Goal: Task Accomplishment & Management: Manage account settings

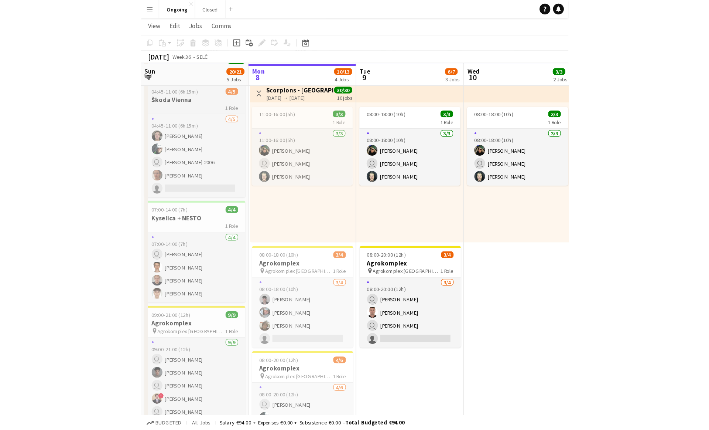
scroll to position [38, 0]
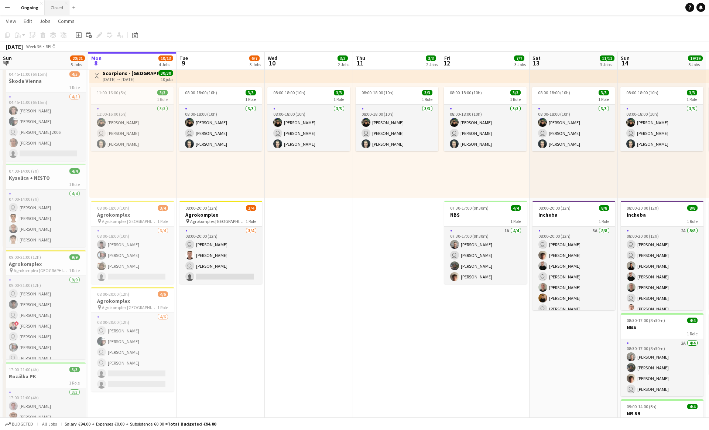
click at [57, 7] on button "Closed Close" at bounding box center [57, 7] width 25 height 14
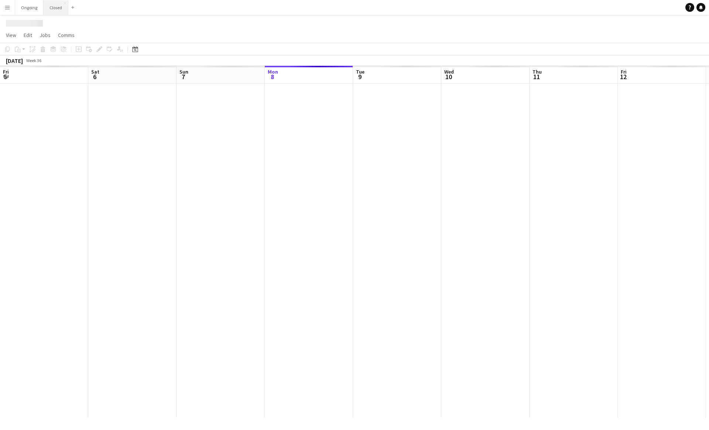
scroll to position [0, 177]
click at [25, 9] on button "Ongoing Close" at bounding box center [29, 7] width 28 height 14
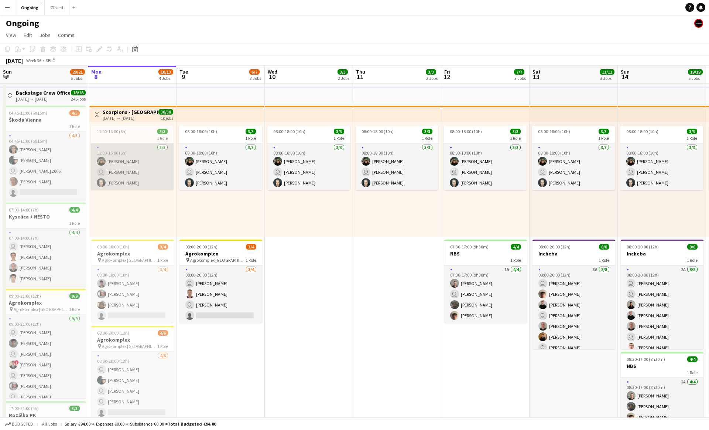
click at [116, 180] on app-card-role "[DATE] 11:00-16:00 (5h) [PERSON_NAME] user [PERSON_NAME] [PERSON_NAME]" at bounding box center [132, 166] width 83 height 47
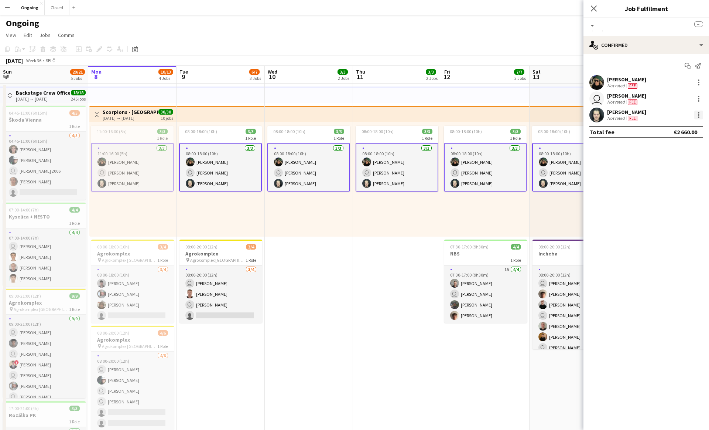
click at [350, 116] on div at bounding box center [698, 116] width 1 height 1
click at [350, 186] on button "Remove" at bounding box center [675, 182] width 58 height 18
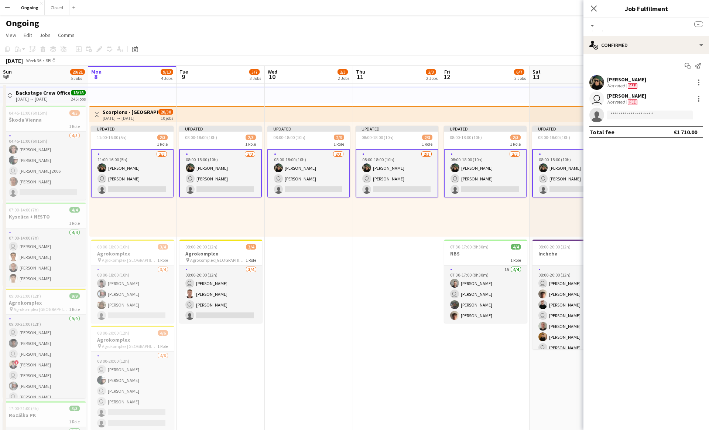
click at [306, 231] on div "Updated 08:00-18:00 (10h) 2/3 1 Role [DATE] 08:00-18:00 (10h) [PERSON_NAME] use…" at bounding box center [309, 179] width 88 height 115
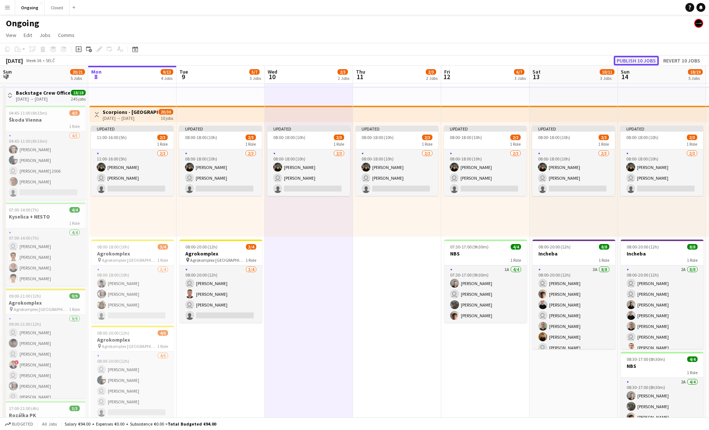
click at [350, 61] on button "Publish 10 jobs" at bounding box center [636, 61] width 45 height 10
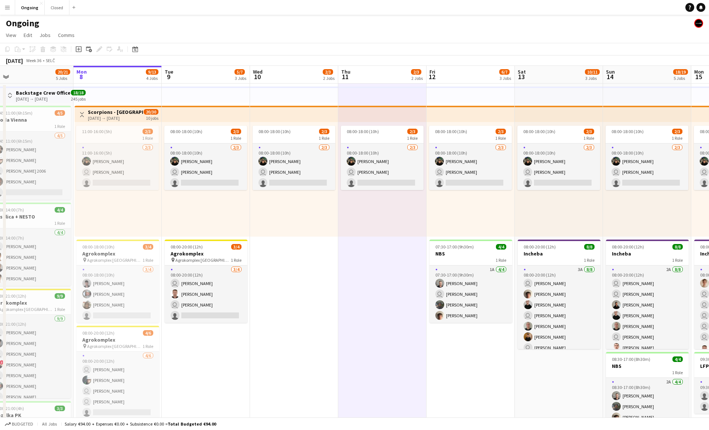
scroll to position [0, 192]
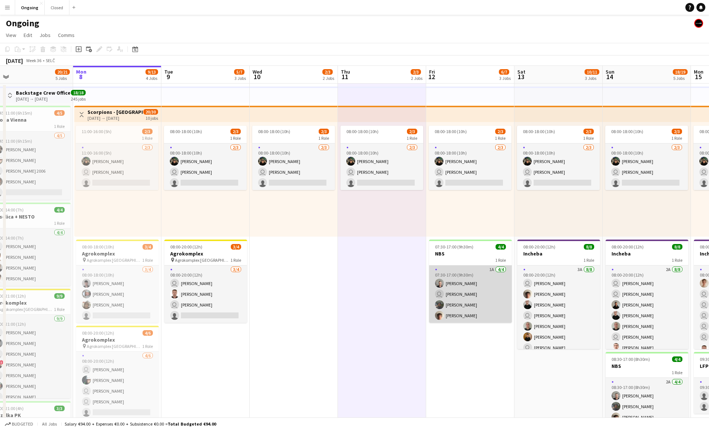
click at [350, 290] on app-card-role "1A [DATE] 07:30-17:00 (9h30m) [PERSON_NAME] user [PERSON_NAME] [PERSON_NAME] [P…" at bounding box center [470, 293] width 83 height 57
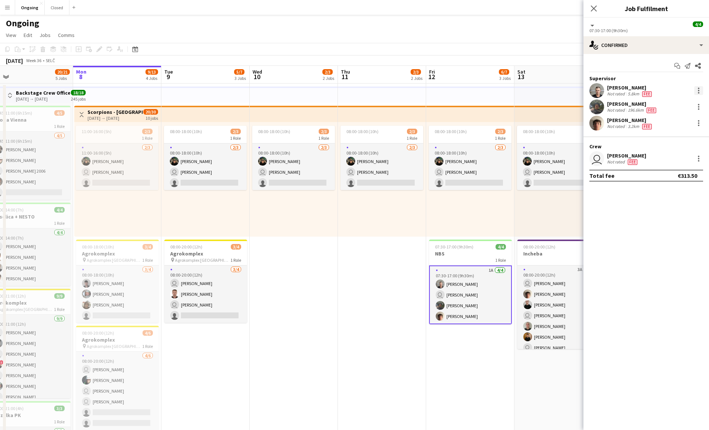
click at [350, 91] on div at bounding box center [699, 90] width 9 height 9
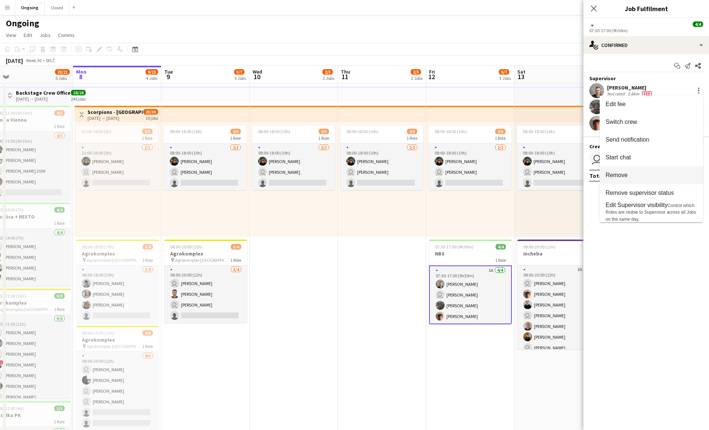
click at [350, 177] on span "Remove" at bounding box center [617, 175] width 22 height 6
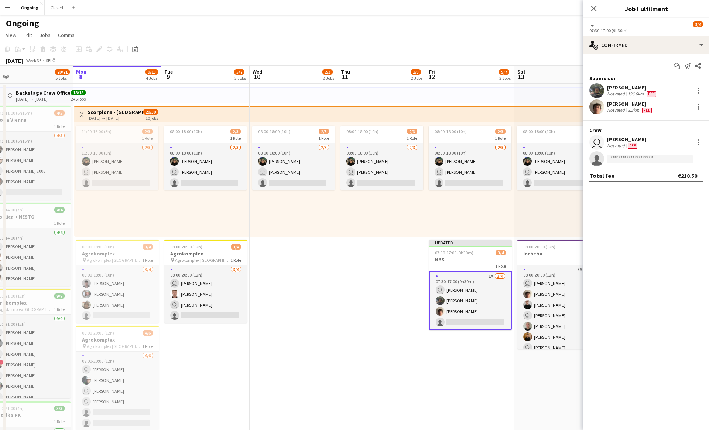
click at [350, 201] on div "08:00-18:00 (10h) 2/3 1 Role [DATE] 08:00-18:00 (10h) [PERSON_NAME] user [PERSO…" at bounding box center [559, 179] width 88 height 115
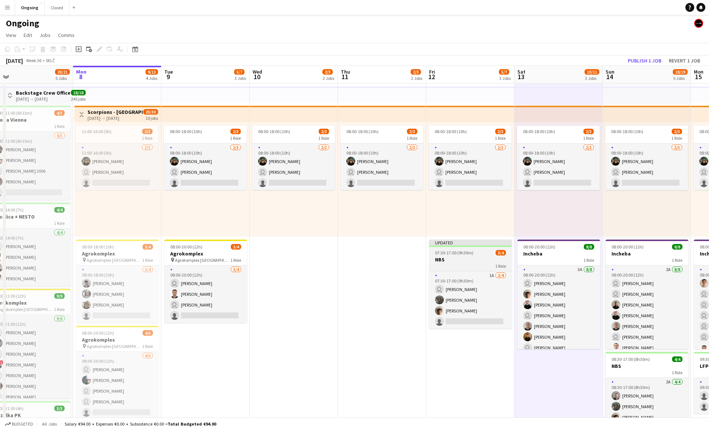
click at [350, 248] on app-job-card "Updated 07:30-17:00 (9h30m) 3/4 NBS 1 Role 1A [DATE] 07:30-17:00 (9h30m) user […" at bounding box center [470, 283] width 83 height 89
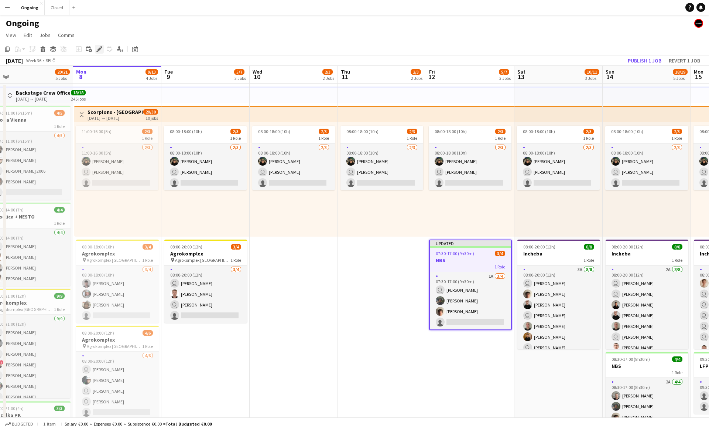
click at [102, 50] on icon "Edit" at bounding box center [99, 49] width 6 height 6
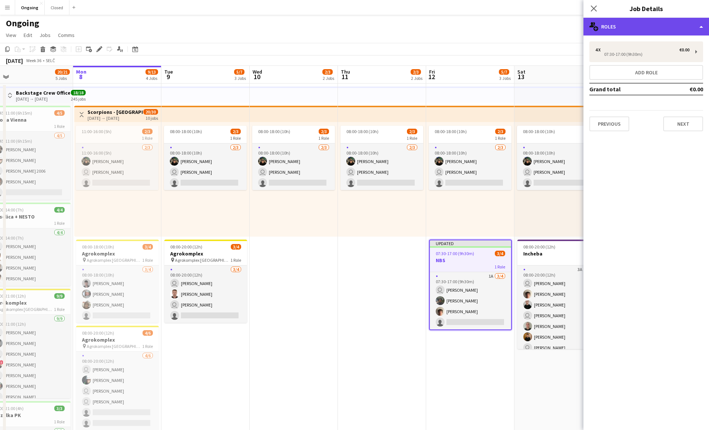
click at [350, 26] on div "multiple-users-add Roles" at bounding box center [647, 27] width 126 height 18
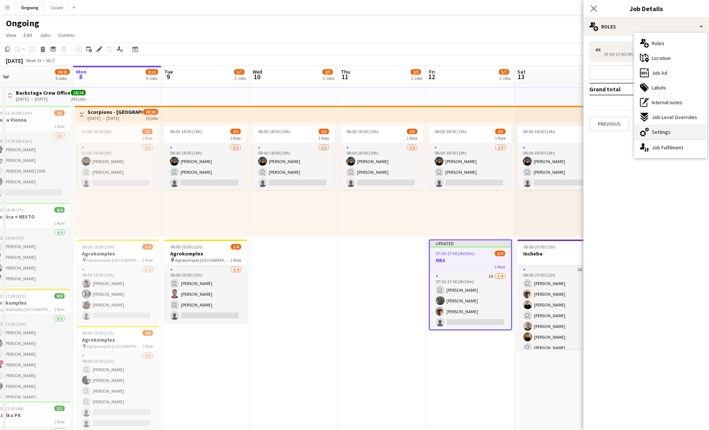
click at [350, 138] on div "cog-double-3 Settings" at bounding box center [670, 132] width 73 height 15
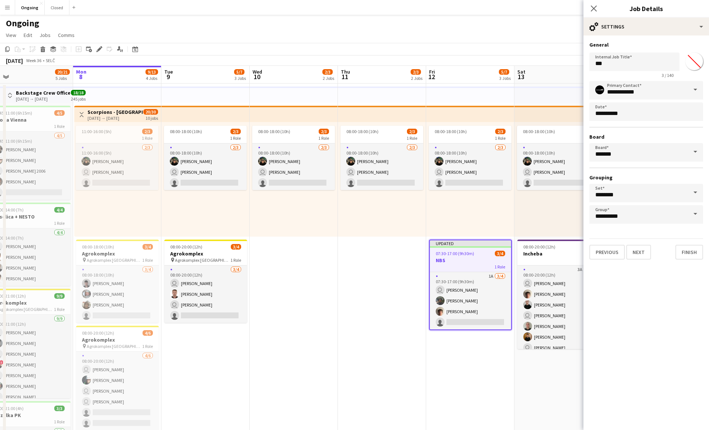
click at [350, 16] on div "Close pop-in Job Details" at bounding box center [647, 9] width 126 height 18
click at [350, 23] on div "cog-double-3 Settings" at bounding box center [647, 27] width 126 height 18
click at [350, 151] on div "single-neutral-actions-up-down Job Fulfilment" at bounding box center [670, 147] width 73 height 15
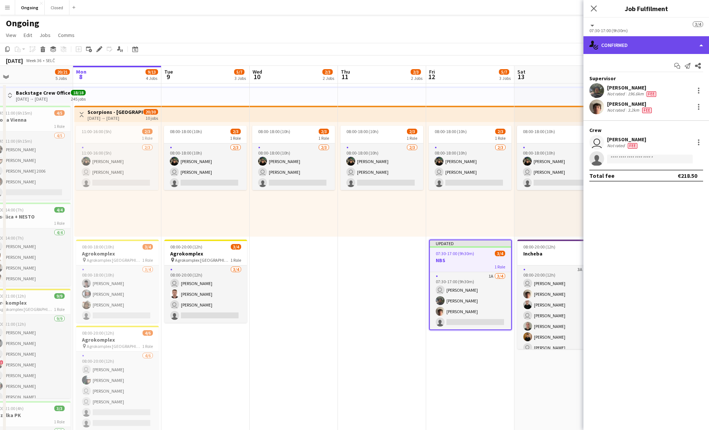
click at [350, 45] on div "single-neutral-actions-check-2 Confirmed" at bounding box center [647, 45] width 126 height 18
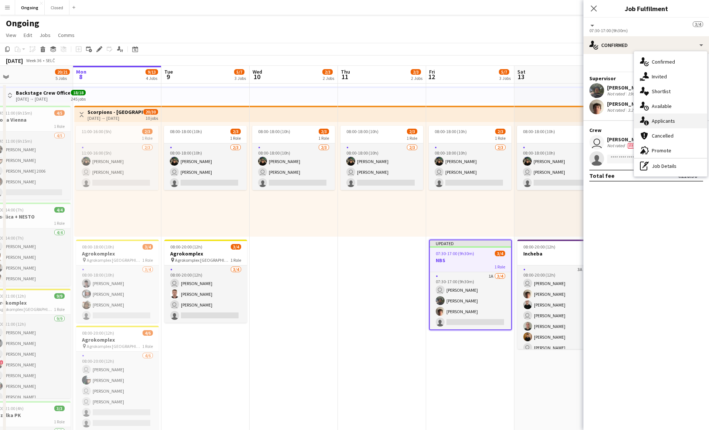
click at [350, 119] on div "single-neutral-actions-information Applicants" at bounding box center [670, 120] width 73 height 15
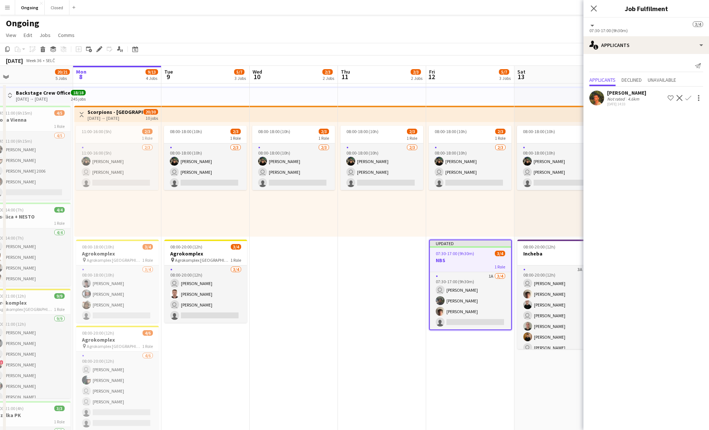
click at [350, 96] on app-icon "Confirm" at bounding box center [689, 98] width 6 height 6
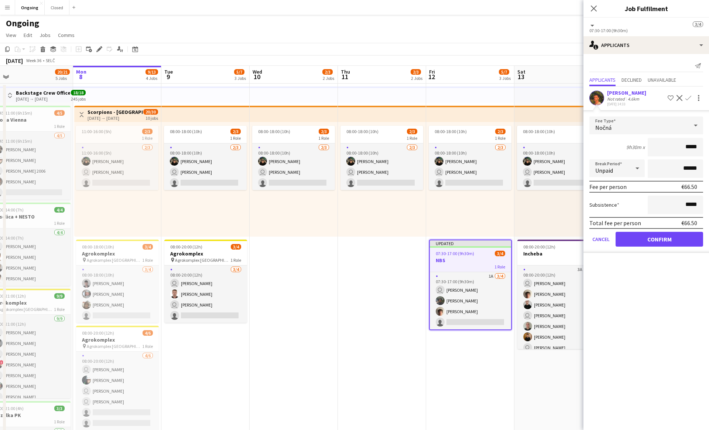
click at [350, 128] on span "Nočná" at bounding box center [604, 127] width 16 height 7
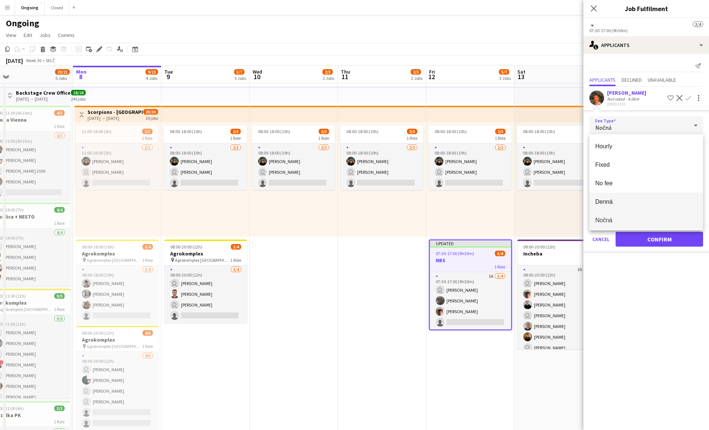
click at [350, 202] on span "Denná" at bounding box center [647, 201] width 102 height 7
type input "*****"
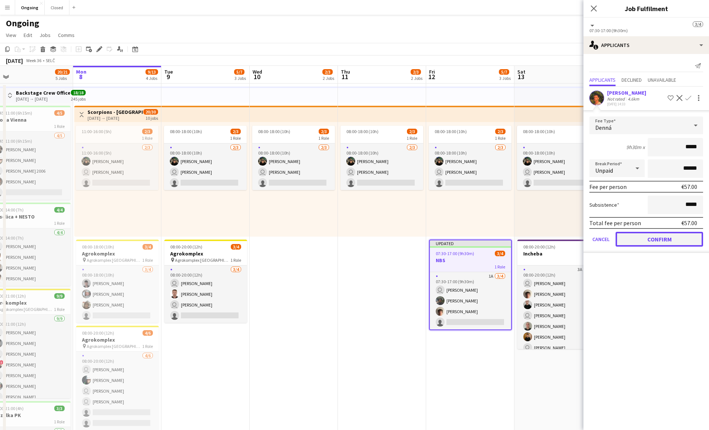
click at [350, 236] on button "Confirm" at bounding box center [660, 239] width 88 height 15
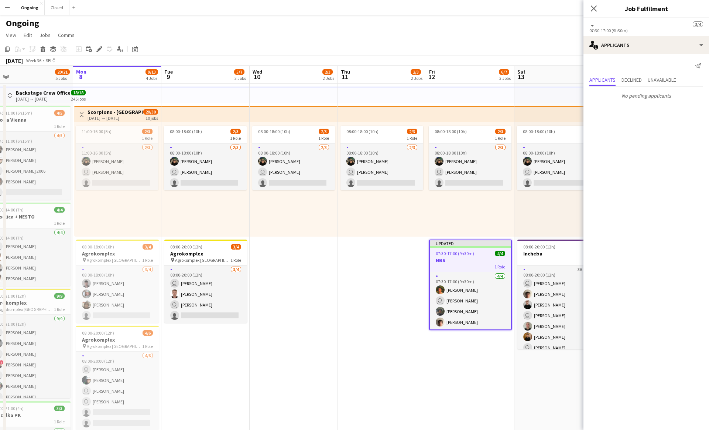
click at [350, 206] on div "08:00-18:00 (10h) 2/3 1 Role [DATE] 08:00-18:00 (10h) [PERSON_NAME] user [PERSO…" at bounding box center [559, 179] width 88 height 115
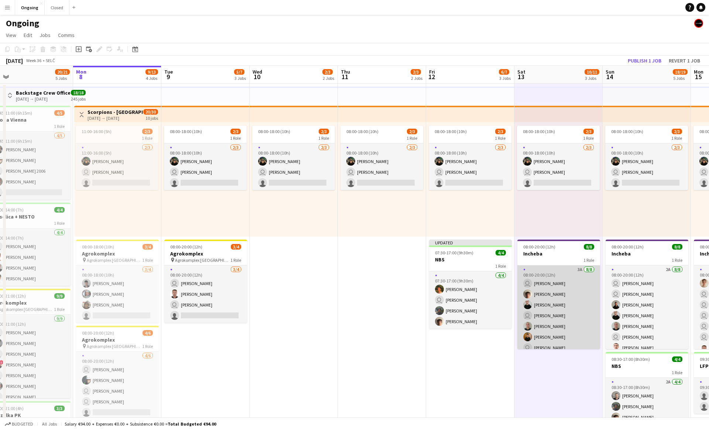
scroll to position [17, 0]
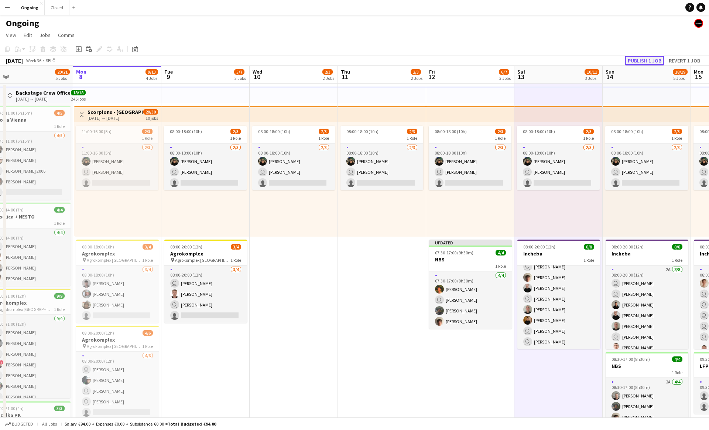
click at [350, 60] on button "Publish 1 job" at bounding box center [645, 61] width 40 height 10
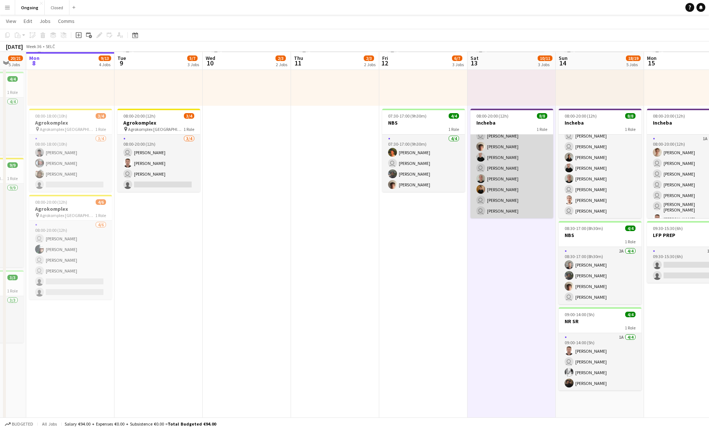
scroll to position [0, 0]
click at [350, 187] on app-card-role "3A [DATE] 08:00-20:00 (12h) user [PERSON_NAME] [PERSON_NAME] [PERSON_NAME] user…" at bounding box center [512, 184] width 83 height 100
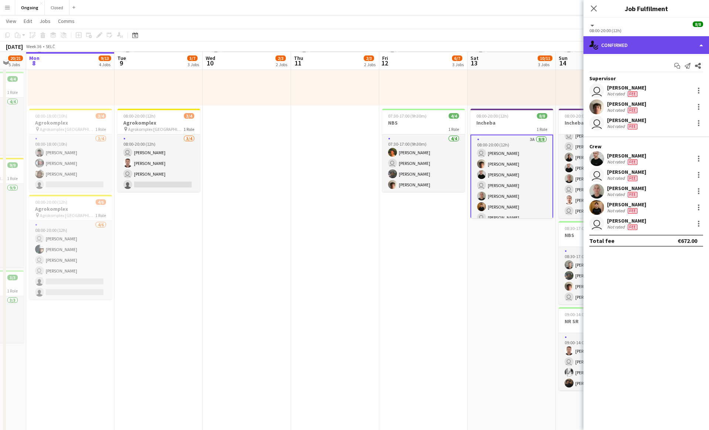
click at [350, 40] on div "single-neutral-actions-check-2 Confirmed" at bounding box center [647, 45] width 126 height 18
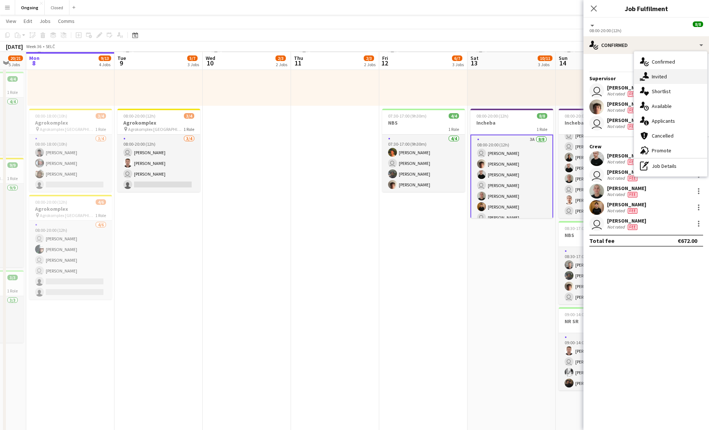
click at [350, 77] on span "Invited" at bounding box center [659, 76] width 15 height 7
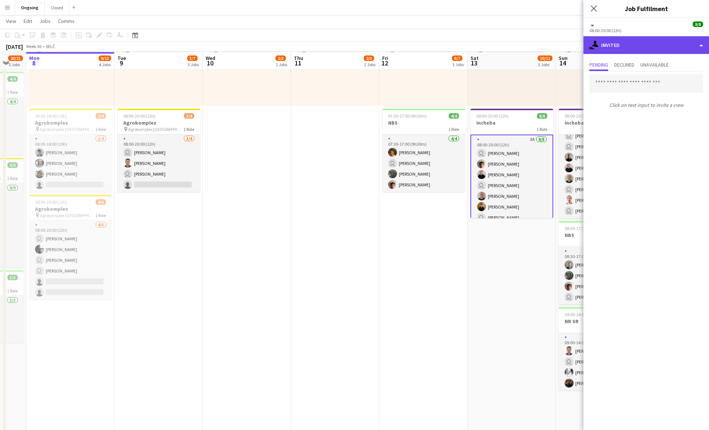
click at [350, 51] on div "single-neutral-actions-share-1 Invited" at bounding box center [647, 45] width 126 height 18
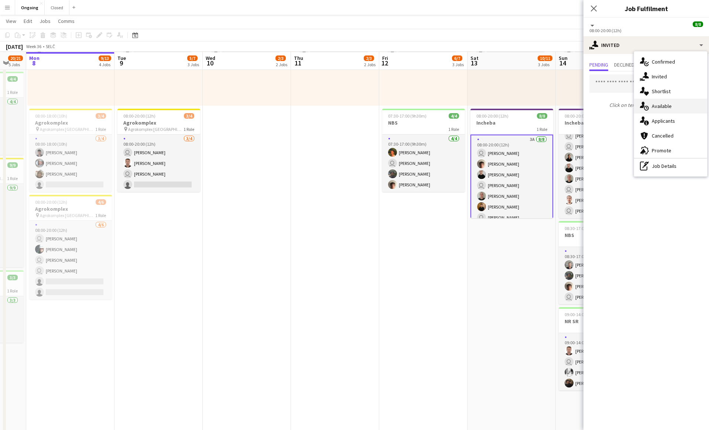
click at [350, 107] on span "Available" at bounding box center [662, 106] width 20 height 7
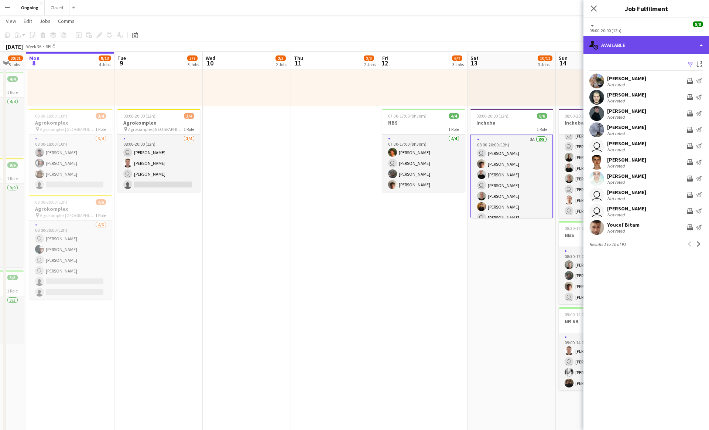
click at [350, 41] on div "single-neutral-actions-upload Available" at bounding box center [647, 45] width 126 height 18
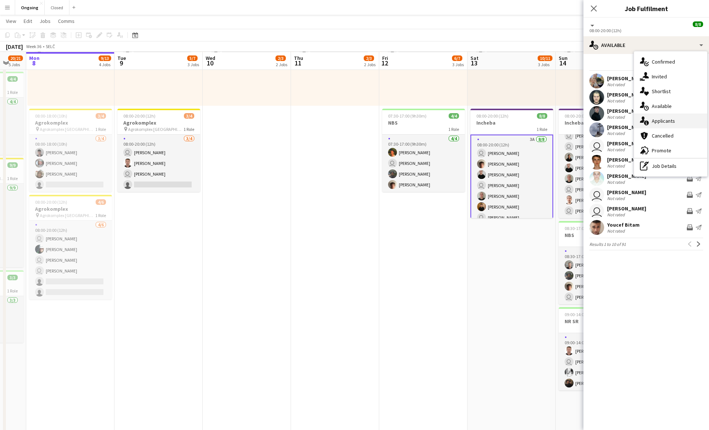
click at [350, 122] on span "Applicants" at bounding box center [663, 120] width 23 height 7
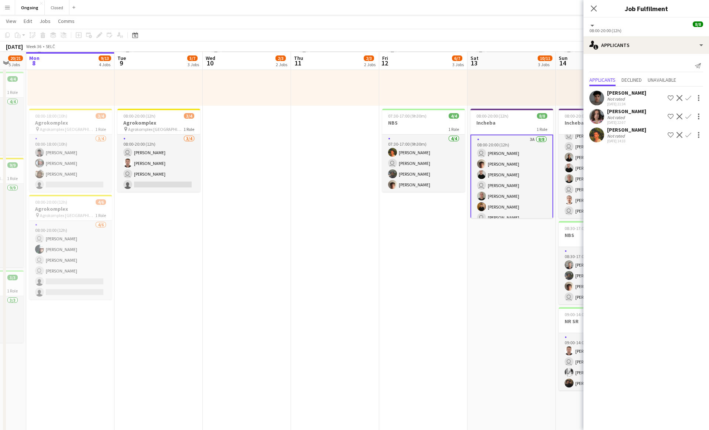
click at [350, 133] on app-icon "Shortlist crew" at bounding box center [671, 135] width 6 height 6
click at [350, 182] on app-card-role "3A [DATE] 08:00-20:00 (12h) user [PERSON_NAME] [PERSON_NAME] [PERSON_NAME] user…" at bounding box center [512, 191] width 83 height 102
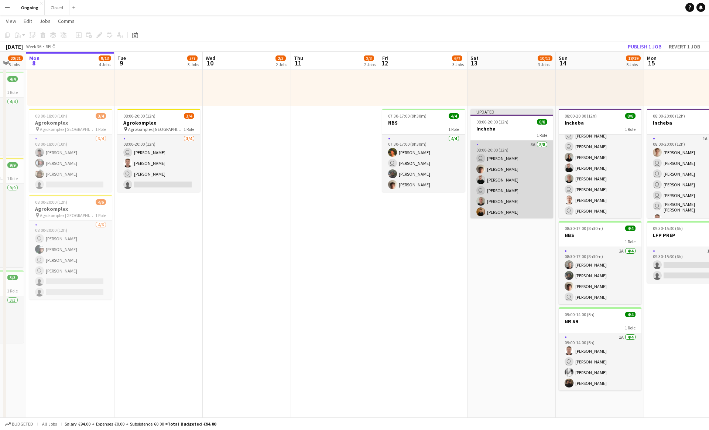
click at [350, 182] on app-card-role "3A [DATE] 08:00-20:00 (12h) user [PERSON_NAME] [PERSON_NAME] [PERSON_NAME] user…" at bounding box center [512, 190] width 83 height 100
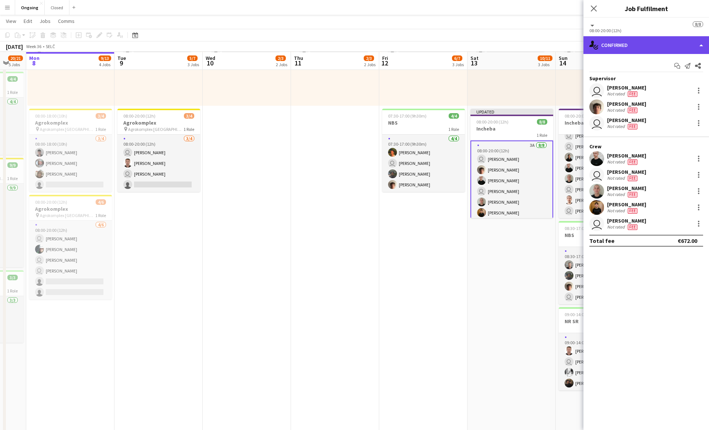
click at [350, 44] on div "single-neutral-actions-check-2 Confirmed" at bounding box center [647, 45] width 126 height 18
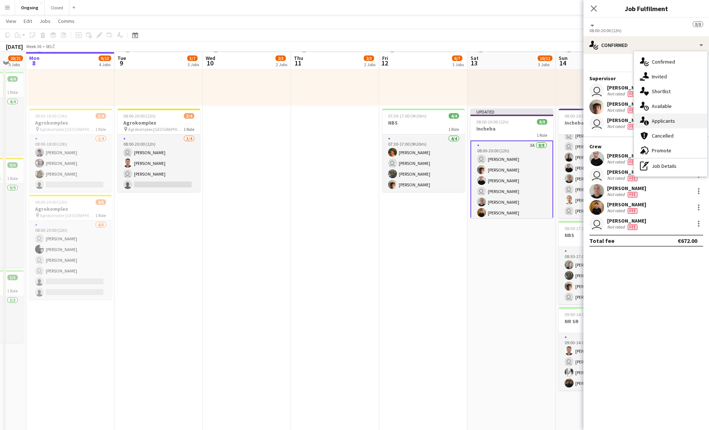
click at [350, 118] on icon "single-neutral-actions-information" at bounding box center [644, 120] width 9 height 9
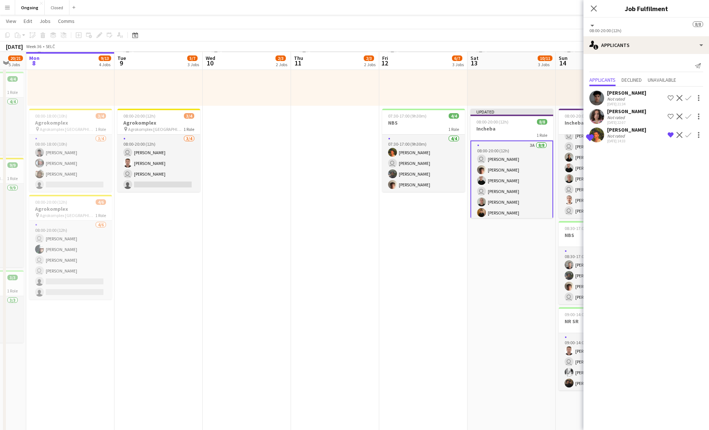
click at [350, 115] on app-icon "Shortlist crew" at bounding box center [671, 116] width 6 height 6
click at [350, 99] on app-icon "Shortlist crew" at bounding box center [671, 98] width 6 height 6
click at [350, 43] on div "single-neutral-actions-information Applicants" at bounding box center [647, 45] width 126 height 18
click at [350, 90] on span "Shortlist" at bounding box center [661, 91] width 19 height 7
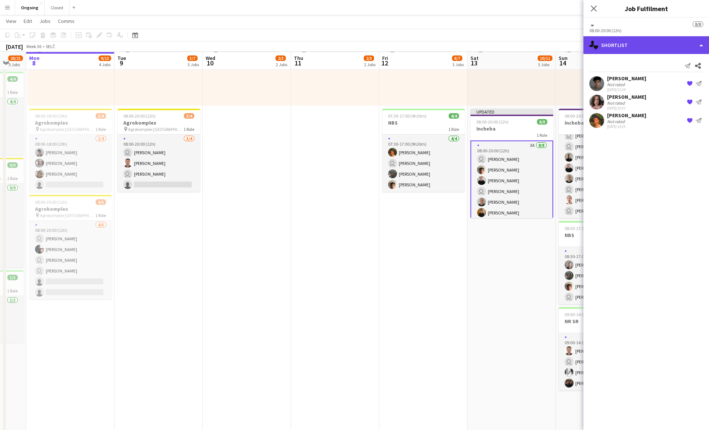
click at [350, 38] on div "single-neutral-actions-heart Shortlist" at bounding box center [647, 45] width 126 height 18
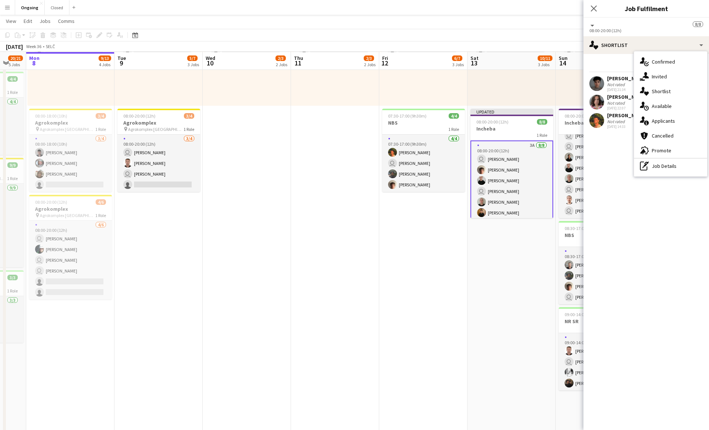
click at [350, 275] on app-date-cell "08:00-18:00 (10h) 2/3 1 Role [DATE] 08:00-18:00 (10h) [PERSON_NAME] user [PERSO…" at bounding box center [512, 349] width 88 height 793
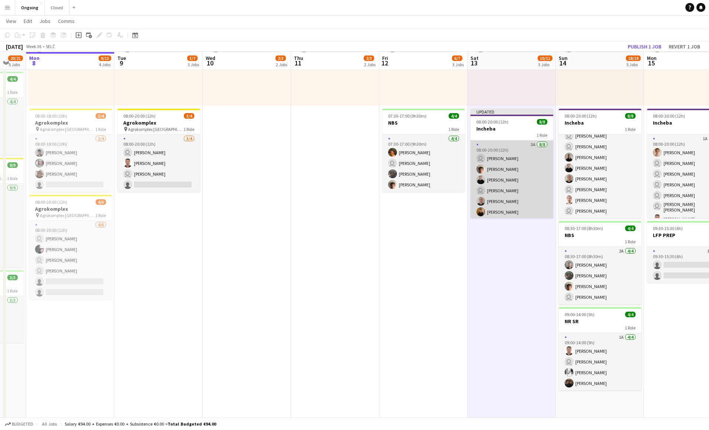
click at [350, 144] on app-card-role "3A [DATE] 08:00-20:00 (12h) user [PERSON_NAME] [PERSON_NAME] [PERSON_NAME] user…" at bounding box center [512, 190] width 83 height 100
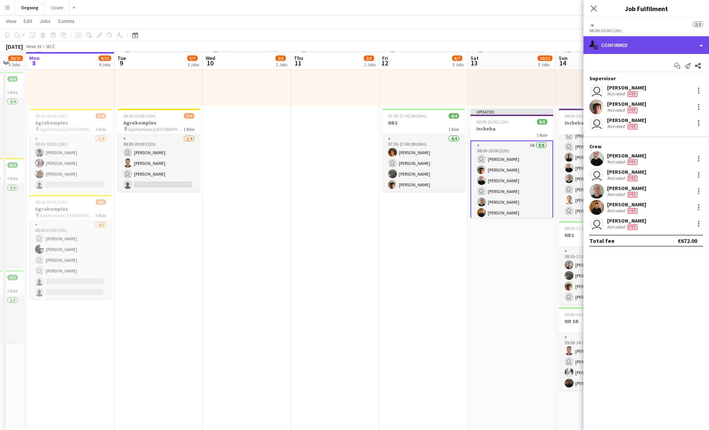
click at [350, 45] on div "single-neutral-actions-check-2 Confirmed" at bounding box center [647, 45] width 126 height 18
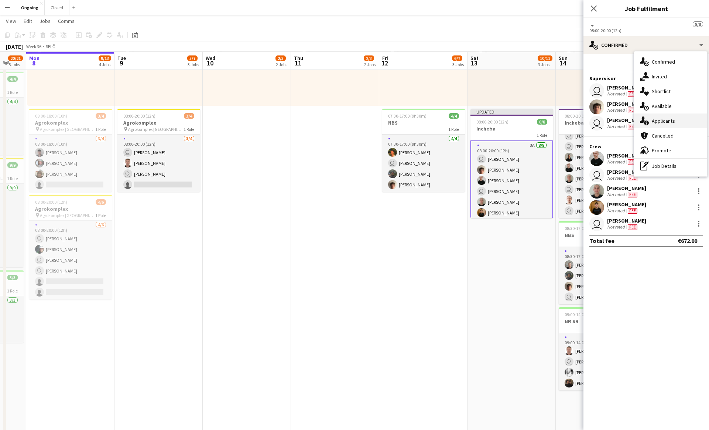
click at [350, 117] on span "Applicants" at bounding box center [663, 120] width 23 height 7
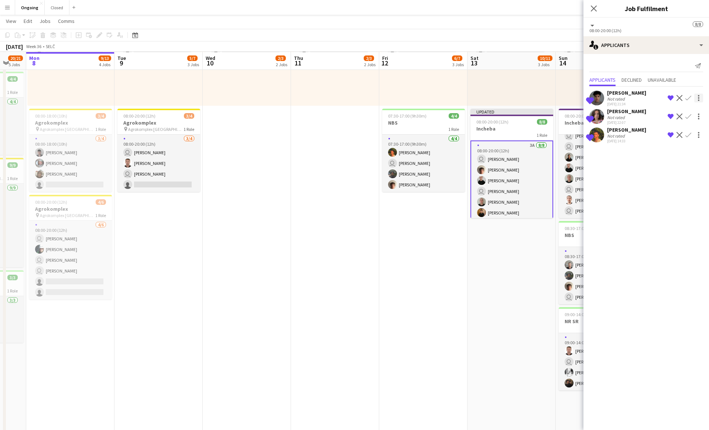
click at [350, 96] on div at bounding box center [698, 95] width 1 height 1
click at [350, 116] on button "Send notification" at bounding box center [675, 112] width 55 height 18
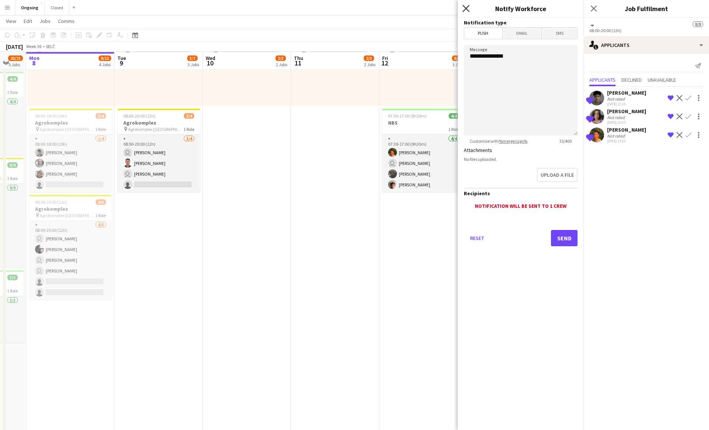
click at [350, 7] on icon at bounding box center [466, 8] width 7 height 7
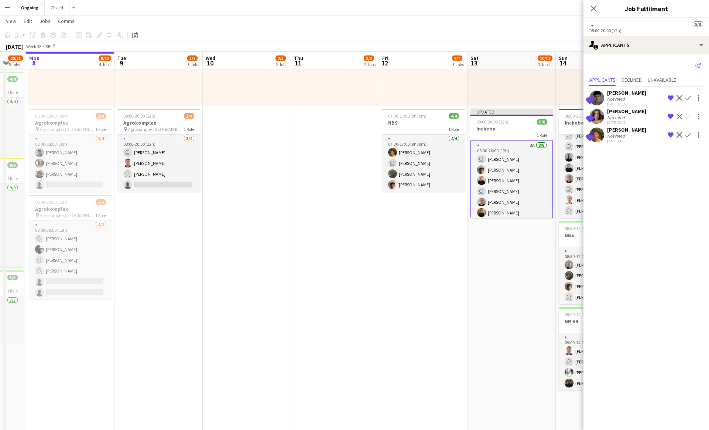
click at [350, 64] on icon "Send notification" at bounding box center [698, 66] width 6 height 6
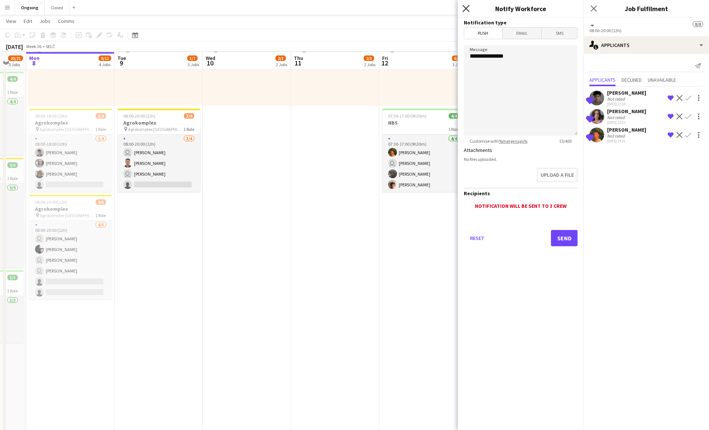
click at [350, 7] on icon at bounding box center [466, 8] width 7 height 7
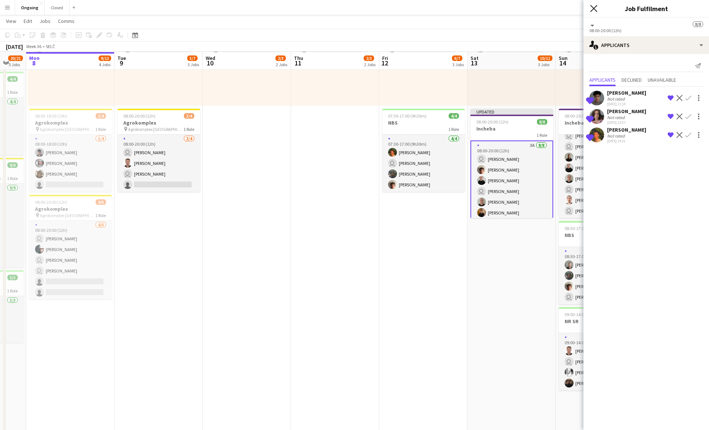
click at [350, 7] on icon at bounding box center [593, 8] width 7 height 7
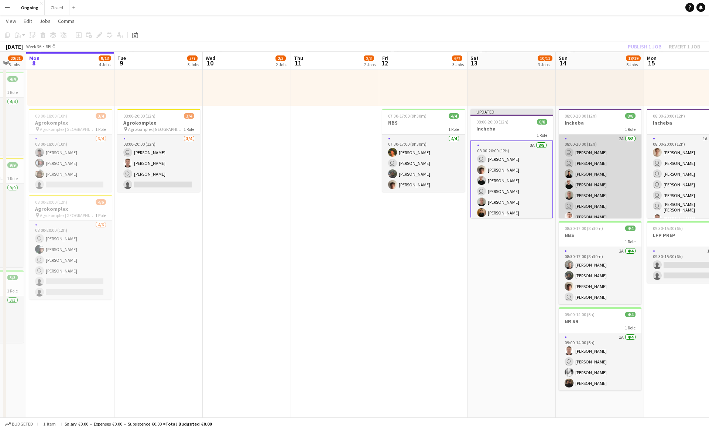
click at [350, 169] on app-card-role "2A [DATE] 08:00-20:00 (12h) user [PERSON_NAME] user [PERSON_NAME] [PERSON_NAME]…" at bounding box center [600, 184] width 83 height 100
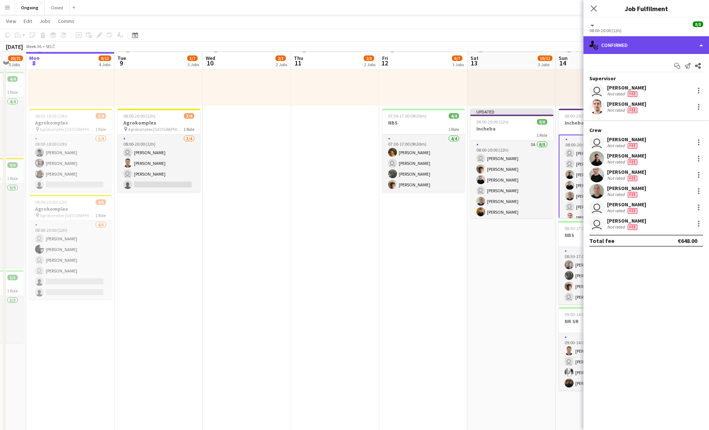
click at [350, 44] on div "single-neutral-actions-check-2 Confirmed" at bounding box center [647, 45] width 126 height 18
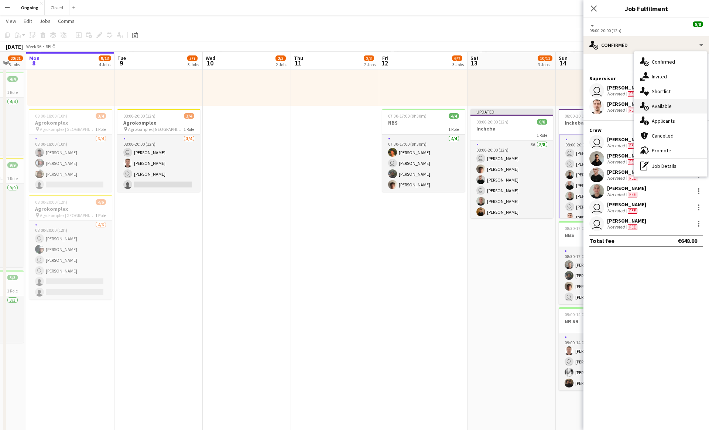
click at [350, 103] on span "Available" at bounding box center [662, 106] width 20 height 7
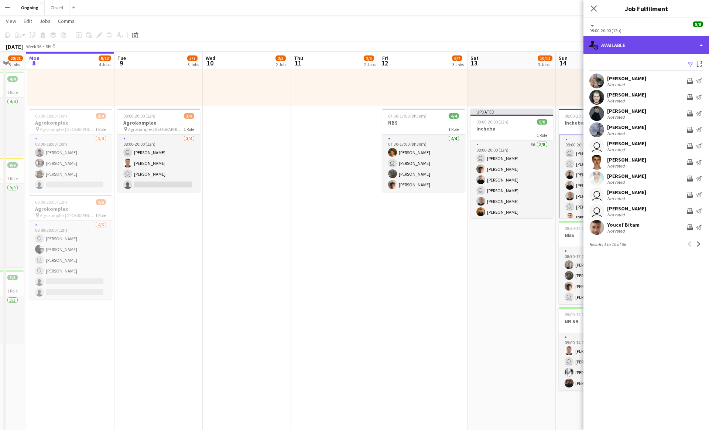
click at [350, 38] on div "single-neutral-actions-upload Available" at bounding box center [647, 45] width 126 height 18
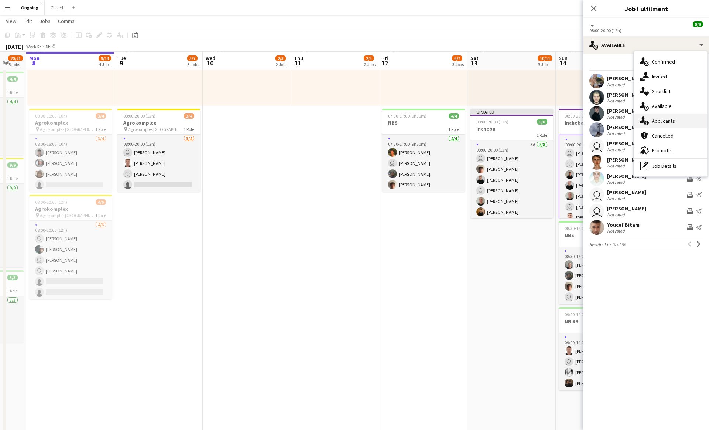
click at [350, 123] on span "Applicants" at bounding box center [663, 120] width 23 height 7
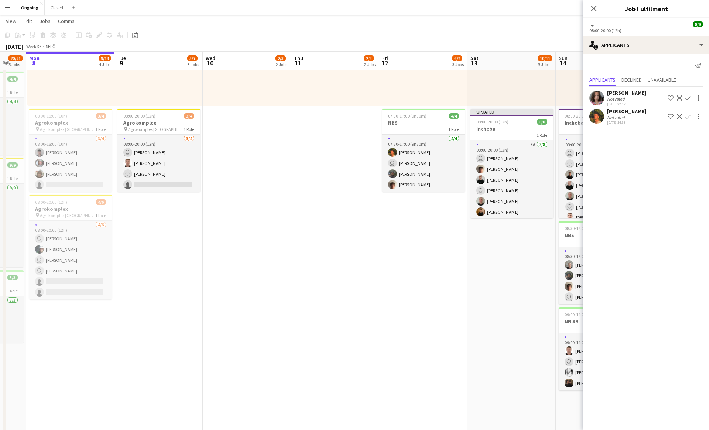
click at [350, 93] on div "[PERSON_NAME] Not rated [DATE] 22:07 Shortlist crew Decline Confirm" at bounding box center [647, 97] width 126 height 17
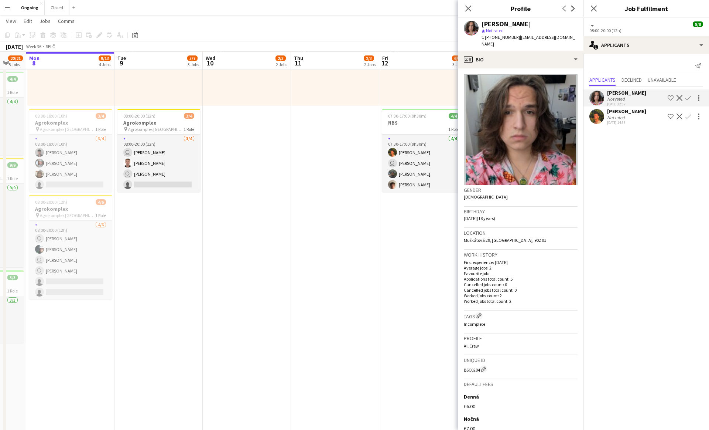
click at [350, 97] on app-icon "Shortlist crew" at bounding box center [671, 98] width 6 height 6
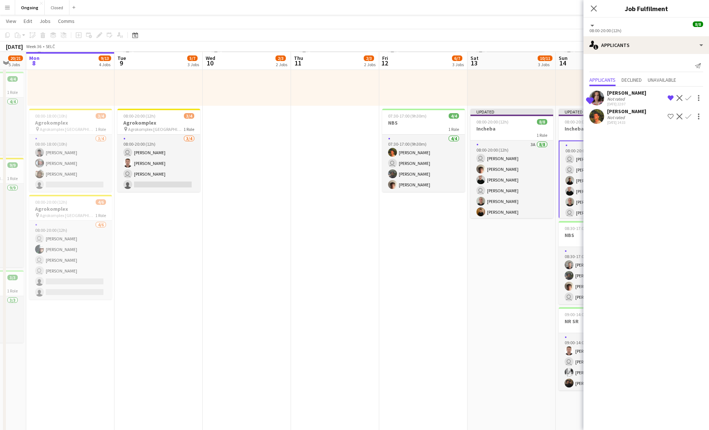
click at [350, 115] on app-icon "Shortlist crew" at bounding box center [671, 116] width 6 height 6
click at [350, 8] on icon "Close pop-in" at bounding box center [593, 8] width 7 height 7
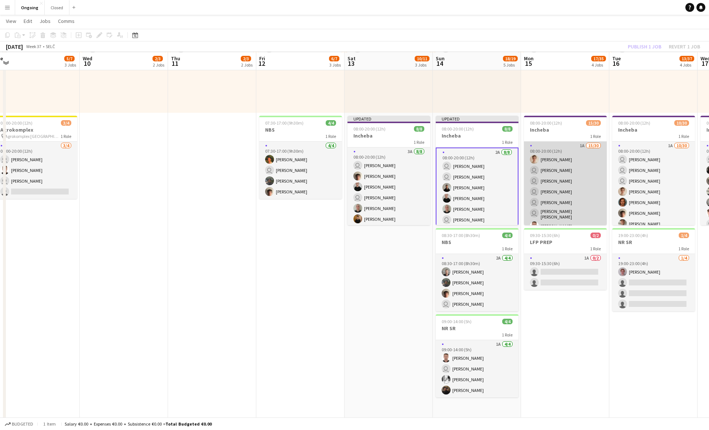
scroll to position [123, 0]
click at [350, 164] on app-card-role "1A 15/30 08:00-20:00 (12h) [PERSON_NAME] user [PERSON_NAME] user [PERSON_NAME] …" at bounding box center [565, 311] width 83 height 338
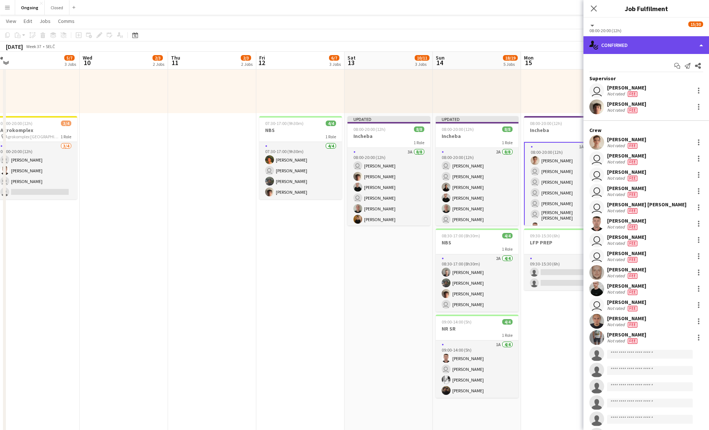
click at [350, 47] on div "single-neutral-actions-check-2 Confirmed" at bounding box center [647, 45] width 126 height 18
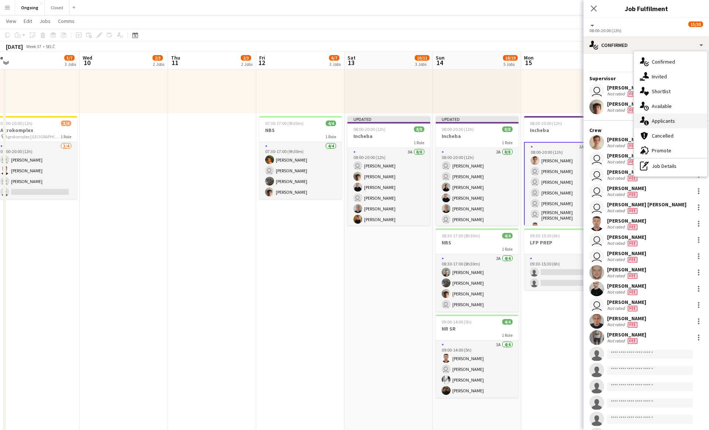
click at [350, 121] on div "single-neutral-actions-information Applicants" at bounding box center [670, 120] width 73 height 15
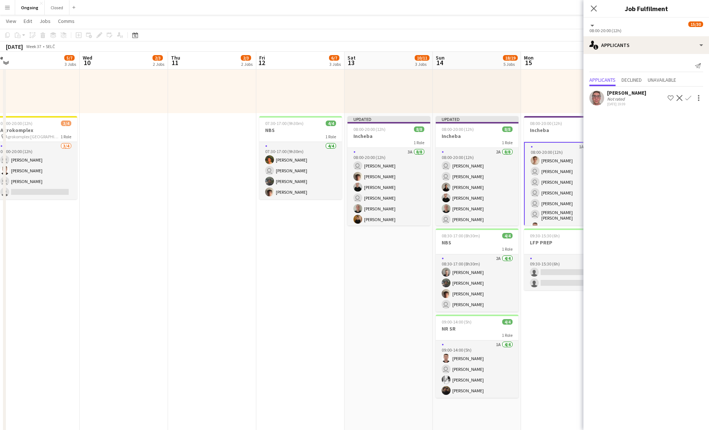
click at [350, 98] on app-icon "Confirm" at bounding box center [689, 98] width 6 height 6
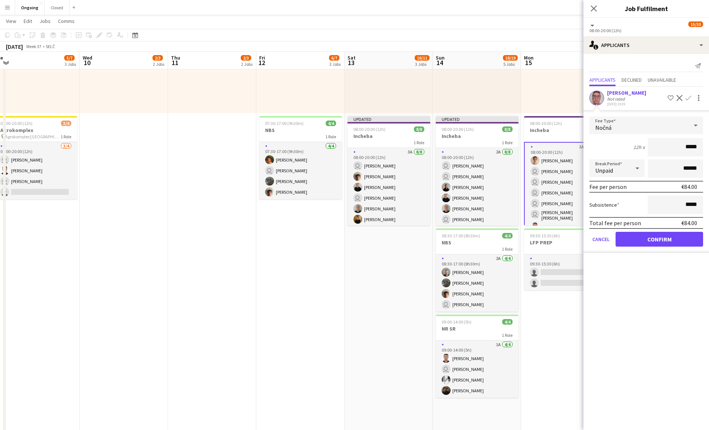
click at [350, 113] on app-edit-fee "Fee Type Nočná 12h x ***** Break Period Unpaid ****** Fee per person €84.00 Sub…" at bounding box center [647, 181] width 126 height 143
click at [350, 120] on div "Nočná" at bounding box center [639, 125] width 99 height 18
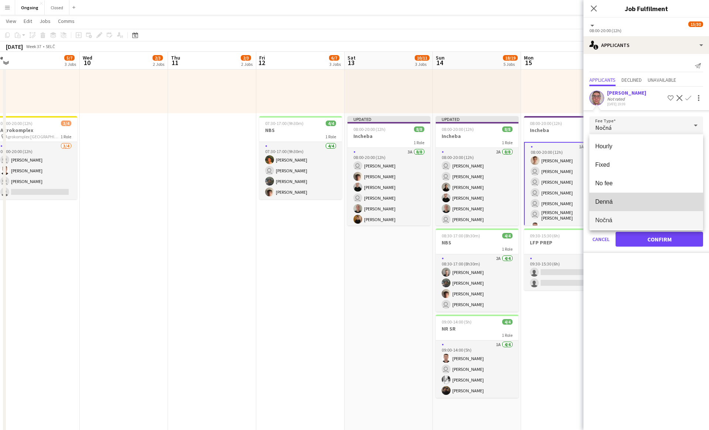
click at [350, 199] on span "Denná" at bounding box center [647, 201] width 102 height 7
type input "*****"
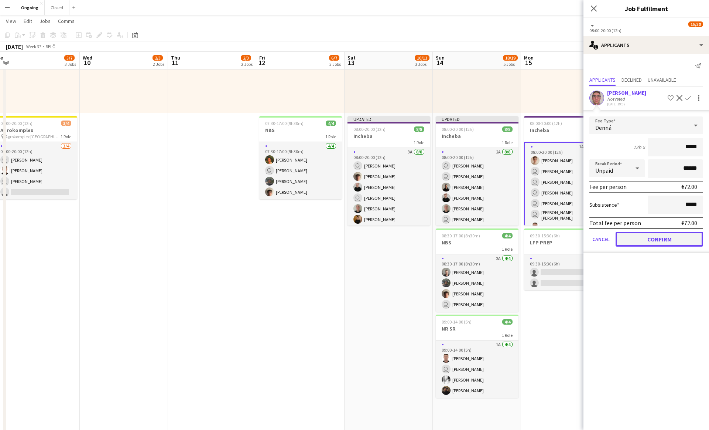
click at [350, 236] on button "Confirm" at bounding box center [660, 239] width 88 height 15
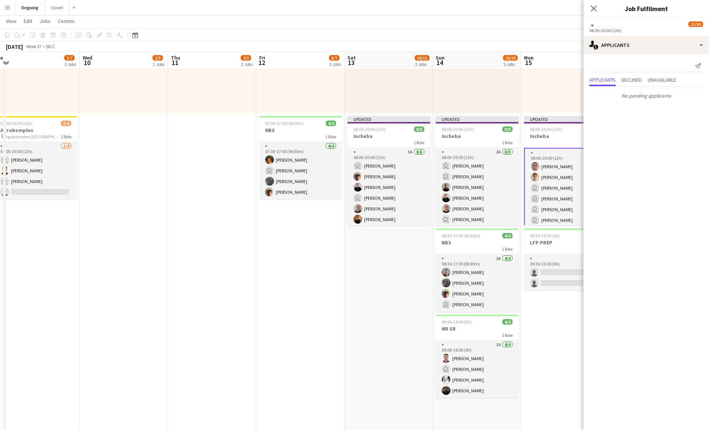
click at [350, 99] on div "08:00-18:00 (10h) 2/3 1 Role [DATE] 08:00-18:00 (10h) [PERSON_NAME] user [PERSO…" at bounding box center [565, 56] width 88 height 115
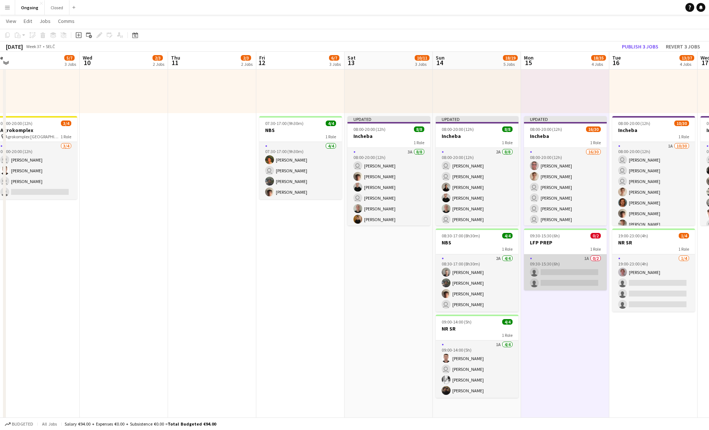
click at [350, 280] on app-card-role "1A 0/2 09:30-15:30 (6h) single-neutral-actions single-neutral-actions" at bounding box center [565, 272] width 83 height 36
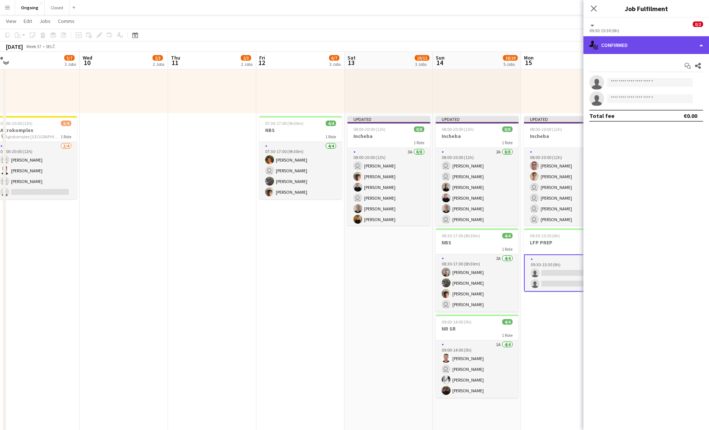
click at [350, 49] on div "single-neutral-actions-check-2 Confirmed" at bounding box center [647, 45] width 126 height 18
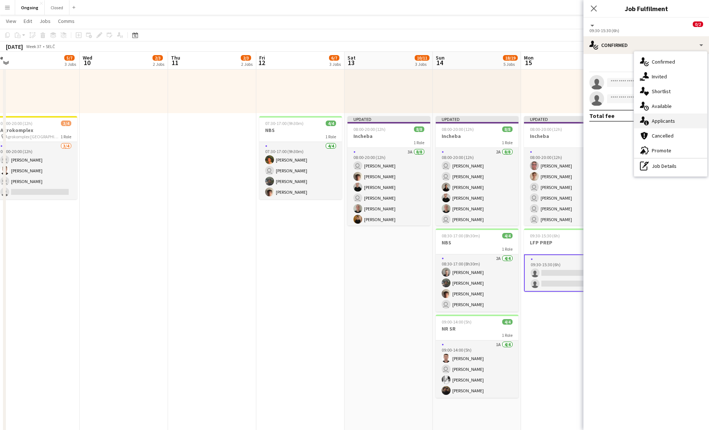
click at [350, 121] on div "single-neutral-actions-information Applicants" at bounding box center [670, 120] width 73 height 15
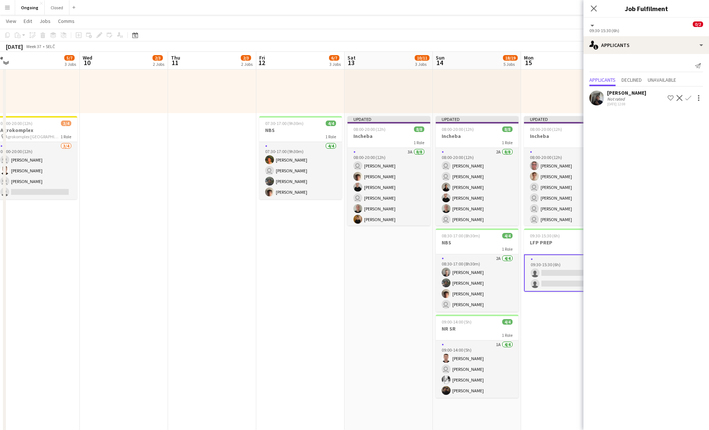
click at [350, 99] on app-icon "Shortlist crew" at bounding box center [671, 98] width 6 height 6
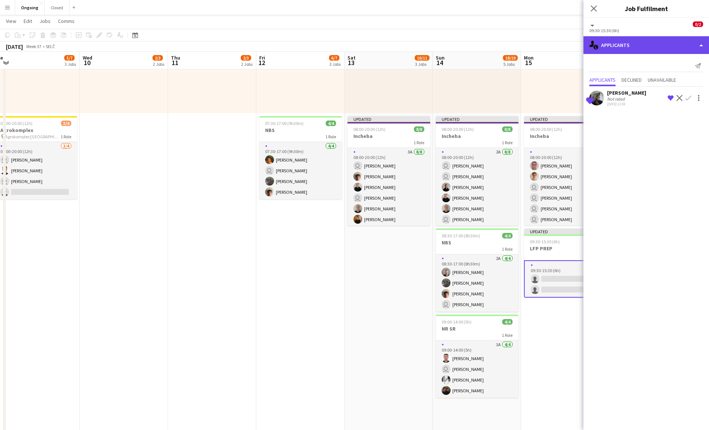
click at [350, 44] on div "single-neutral-actions-information Applicants" at bounding box center [647, 45] width 126 height 18
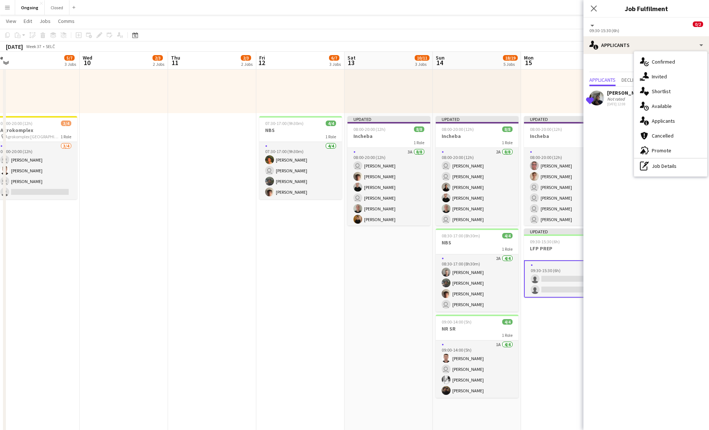
click at [350, 98] on div "Not rated" at bounding box center [616, 99] width 19 height 6
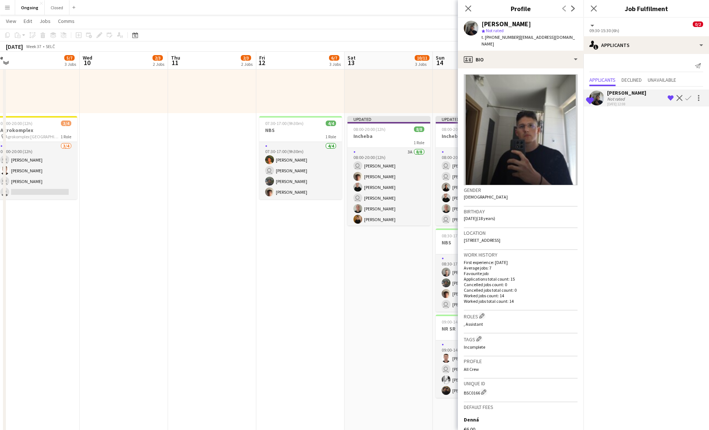
click at [350, 97] on app-icon "Remove crew from shortlist" at bounding box center [671, 98] width 6 height 6
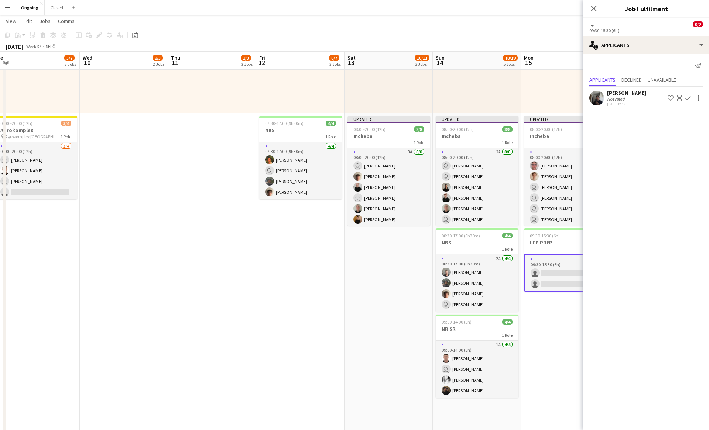
click at [350, 98] on app-icon "Confirm" at bounding box center [689, 98] width 6 height 6
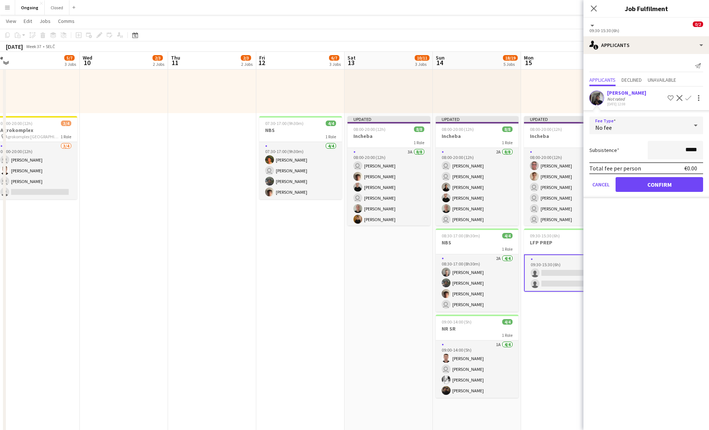
click at [350, 125] on span "No fee" at bounding box center [604, 127] width 17 height 7
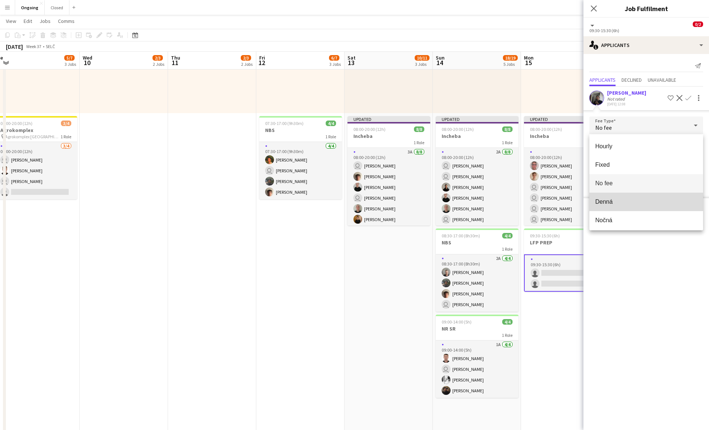
click at [350, 207] on mat-option "Denná" at bounding box center [647, 202] width 114 height 18
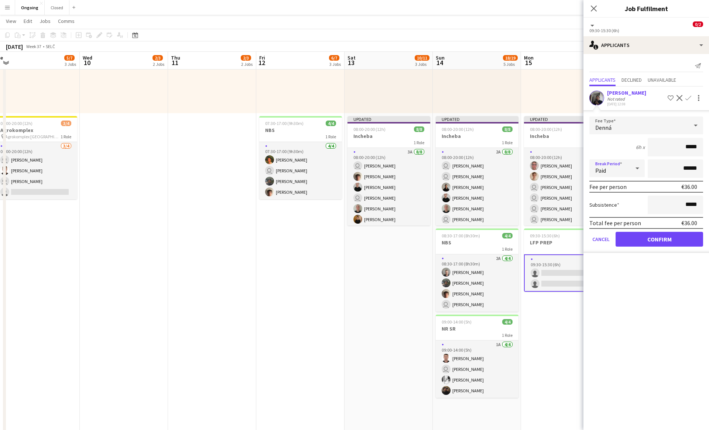
click at [350, 169] on div "Paid" at bounding box center [610, 168] width 41 height 18
click at [350, 209] on span "Unpaid" at bounding box center [618, 207] width 44 height 7
click at [350, 240] on button "Confirm" at bounding box center [660, 239] width 88 height 15
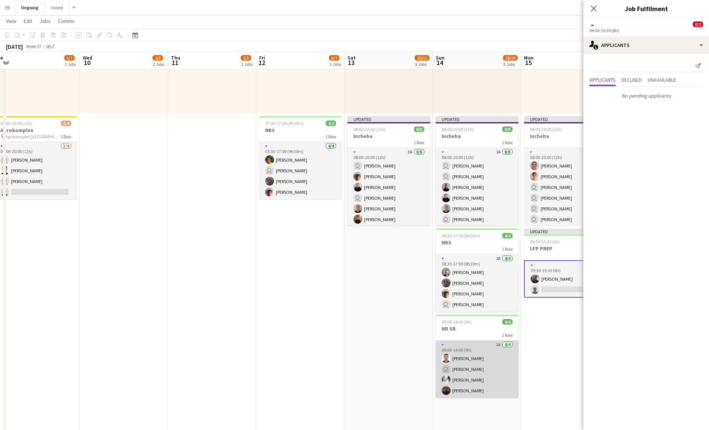
click at [350, 352] on app-card-role "1A [DATE] 09:00-14:00 (5h) [PERSON_NAME] user [PERSON_NAME] [PERSON_NAME] Tekli…" at bounding box center [477, 368] width 83 height 57
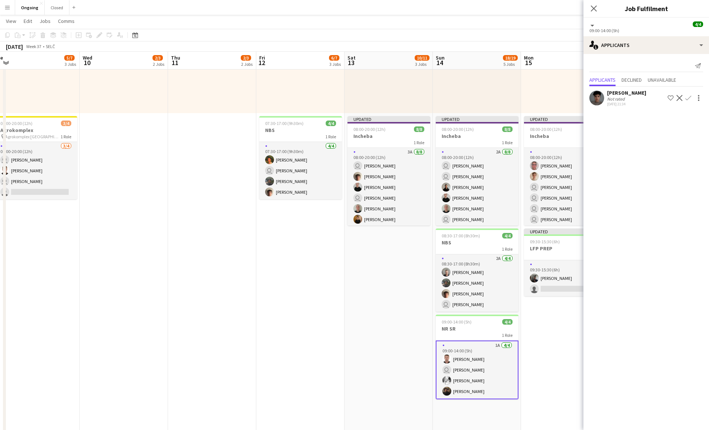
click at [350, 96] on app-icon "Shortlist crew" at bounding box center [671, 98] width 6 height 6
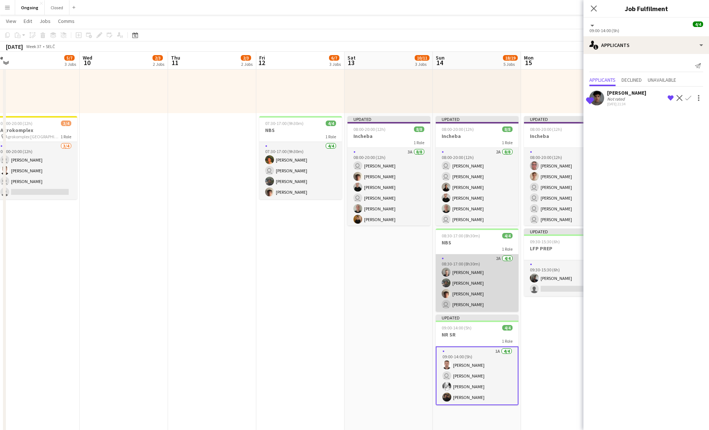
click at [350, 303] on app-card-role "2A [DATE] 08:30-17:00 (8h30m) [PERSON_NAME] [PERSON_NAME] [PERSON_NAME] user [P…" at bounding box center [477, 282] width 83 height 57
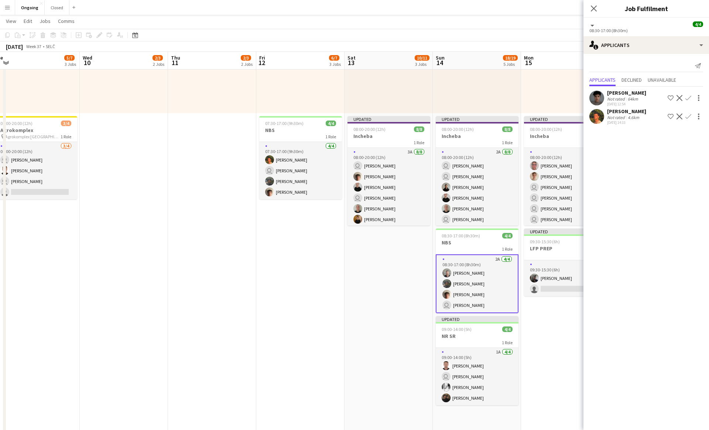
click at [350, 98] on app-icon "Shortlist crew" at bounding box center [671, 98] width 6 height 6
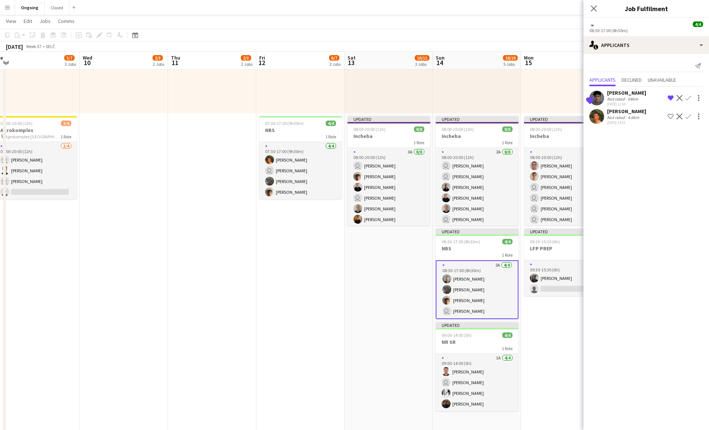
click at [350, 116] on app-icon "Shortlist crew" at bounding box center [671, 116] width 6 height 6
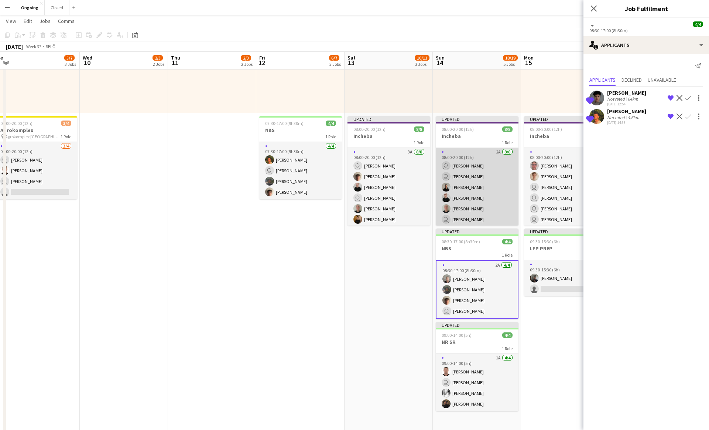
click at [350, 189] on app-card-role "2A [DATE] 08:00-20:00 (12h) user [PERSON_NAME] user [PERSON_NAME] [PERSON_NAME]…" at bounding box center [477, 198] width 83 height 100
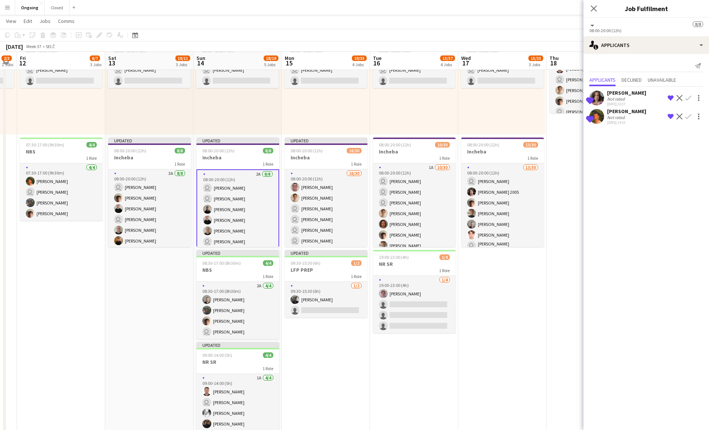
scroll to position [0, 260]
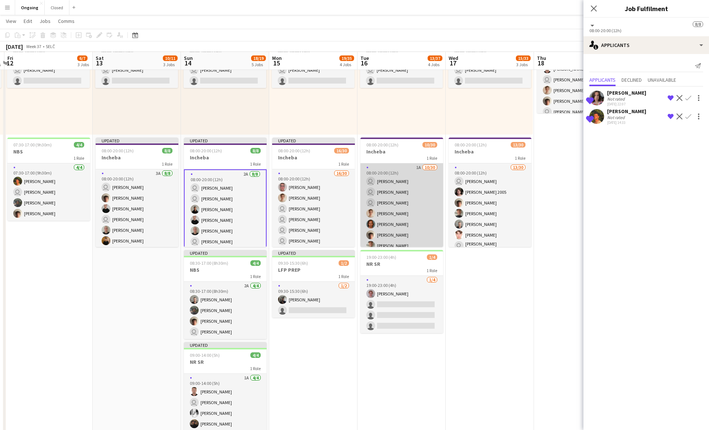
click at [350, 215] on app-card-role "1A [DATE] 08:00-20:00 (12h) user [PERSON_NAME] user [PERSON_NAME] user [PERSON_…" at bounding box center [402, 331] width 83 height 336
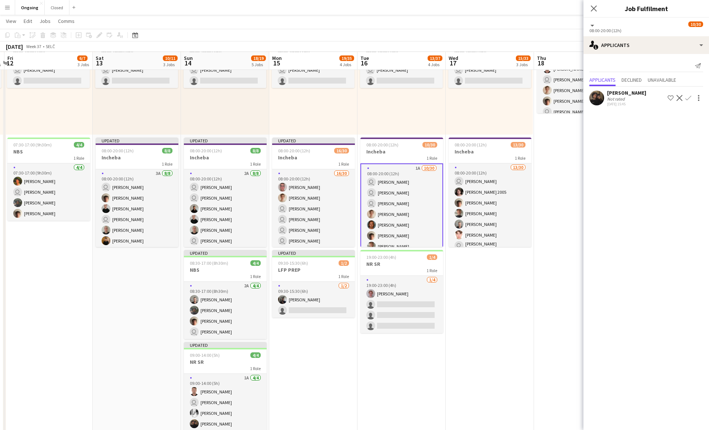
click at [350, 98] on app-icon "Confirm" at bounding box center [689, 98] width 6 height 6
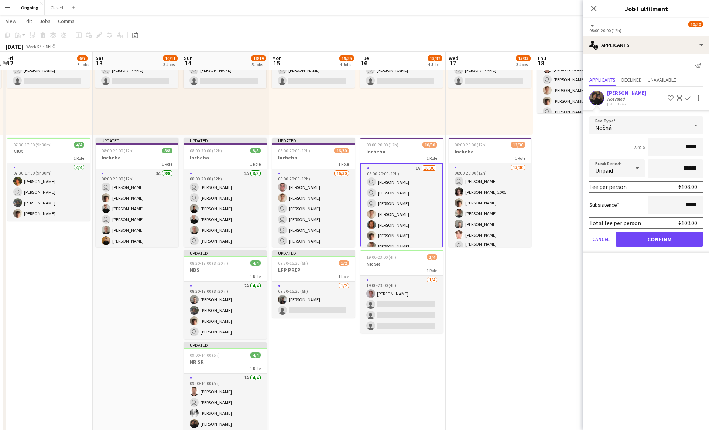
click at [350, 123] on div "Nočná" at bounding box center [639, 125] width 99 height 18
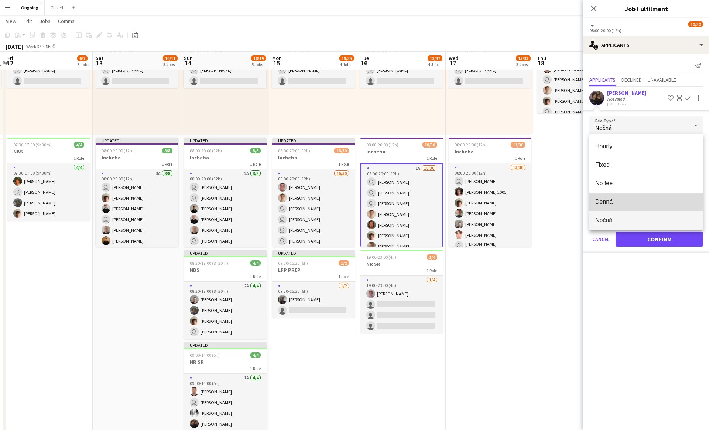
click at [350, 199] on span "Denná" at bounding box center [647, 201] width 102 height 7
type input "*****"
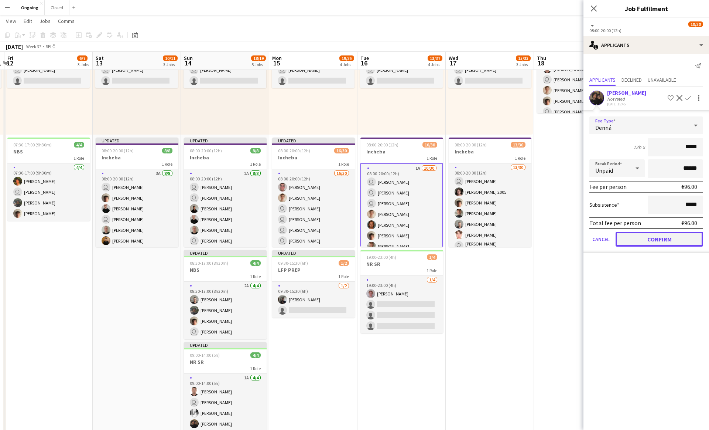
click at [350, 238] on button "Confirm" at bounding box center [660, 239] width 88 height 15
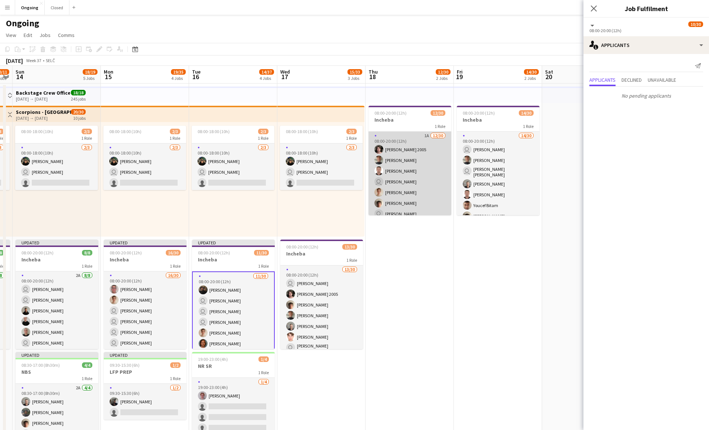
scroll to position [0, 0]
click at [350, 198] on app-card-role "1A [DATE] 08:00-20:00 (12h) [PERSON_NAME] 2005 [PERSON_NAME] user [PERSON_NAME]…" at bounding box center [410, 300] width 83 height 336
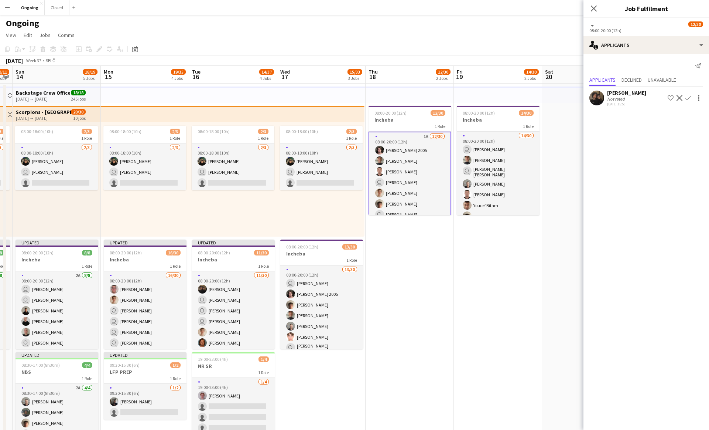
click at [350, 99] on app-icon "Confirm" at bounding box center [689, 98] width 6 height 6
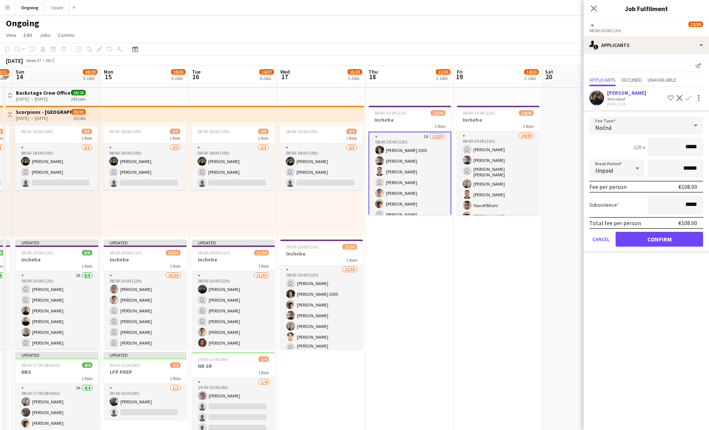
click at [350, 131] on div "Nočná" at bounding box center [639, 125] width 99 height 18
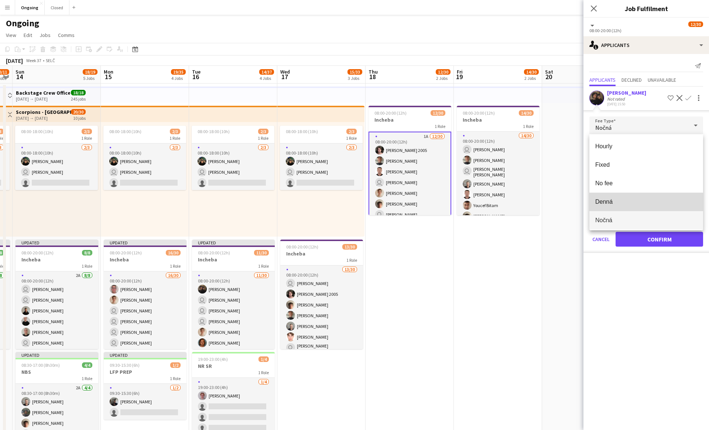
click at [350, 194] on mat-option "Denná" at bounding box center [647, 202] width 114 height 18
type input "*****"
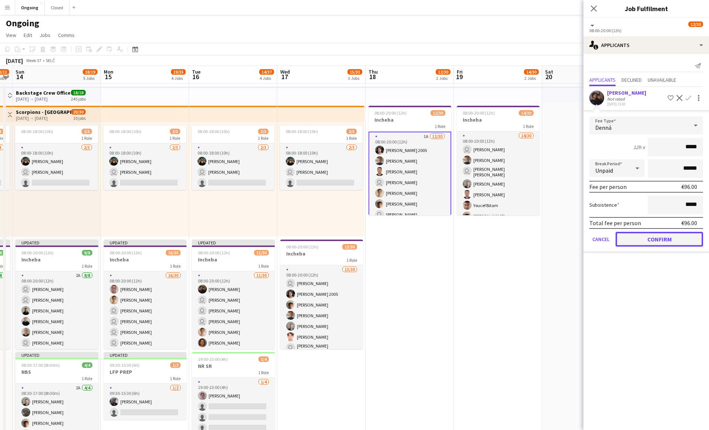
click at [350, 239] on button "Confirm" at bounding box center [660, 239] width 88 height 15
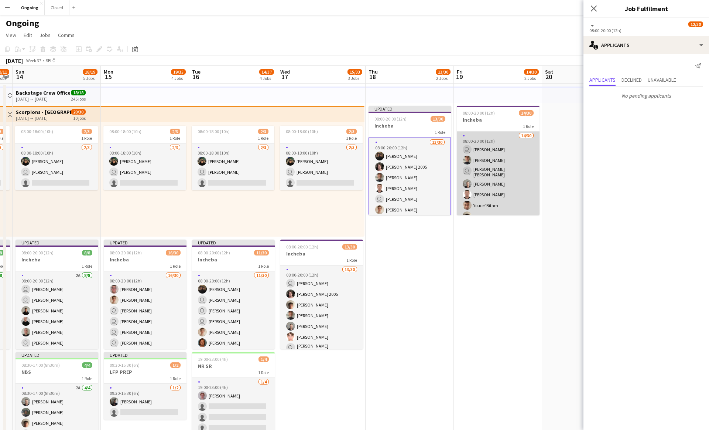
click at [350, 192] on app-card-role "14/30 08:00-20:00 (12h) user [PERSON_NAME] [PERSON_NAME] user [PERSON_NAME] [PE…" at bounding box center [498, 301] width 83 height 338
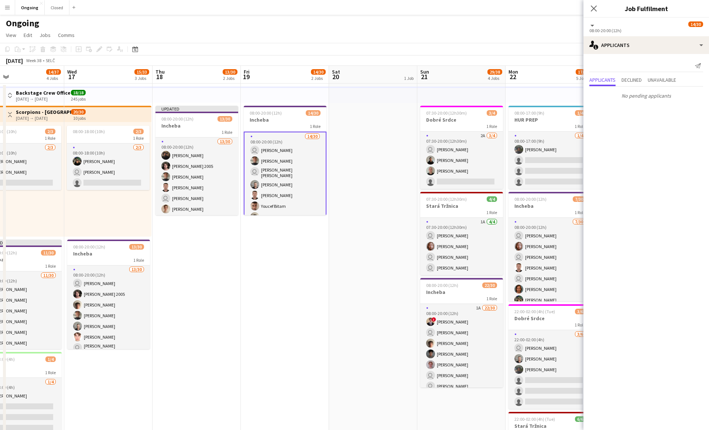
scroll to position [0, 306]
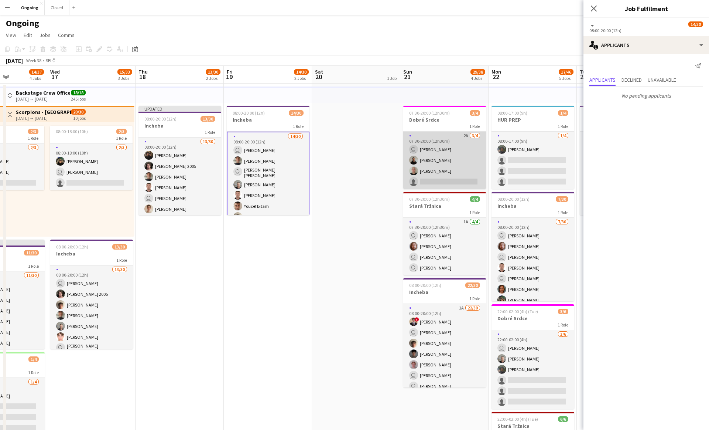
click at [350, 154] on app-card-role "2A [DATE] 07:30-20:00 (12h30m) user [PERSON_NAME] [PERSON_NAME] [PERSON_NAME] s…" at bounding box center [444, 160] width 83 height 57
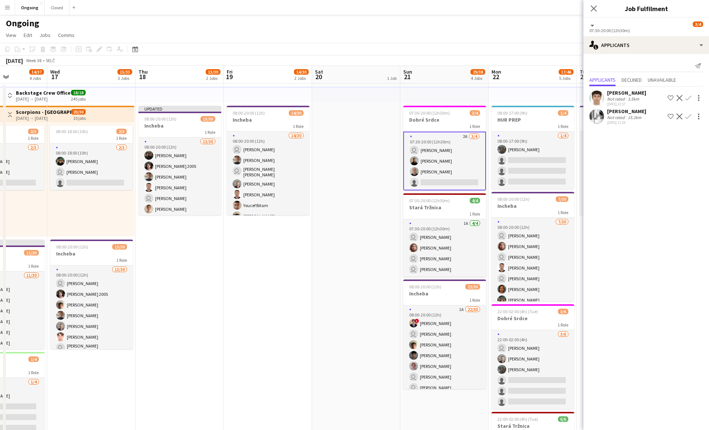
click at [350, 116] on app-icon "Confirm" at bounding box center [689, 116] width 6 height 6
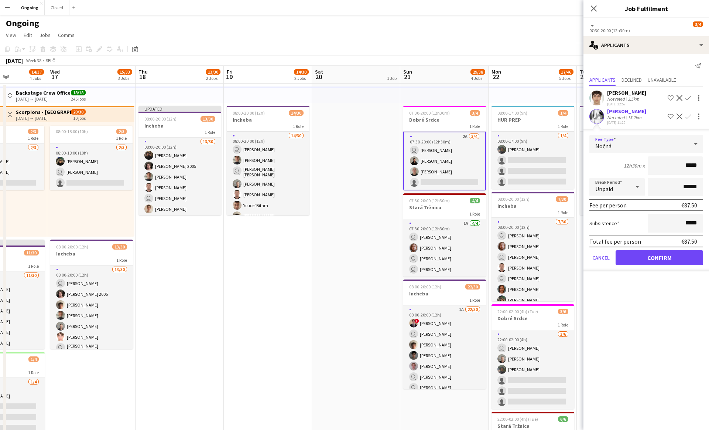
click at [350, 140] on div "Nočná" at bounding box center [639, 144] width 99 height 18
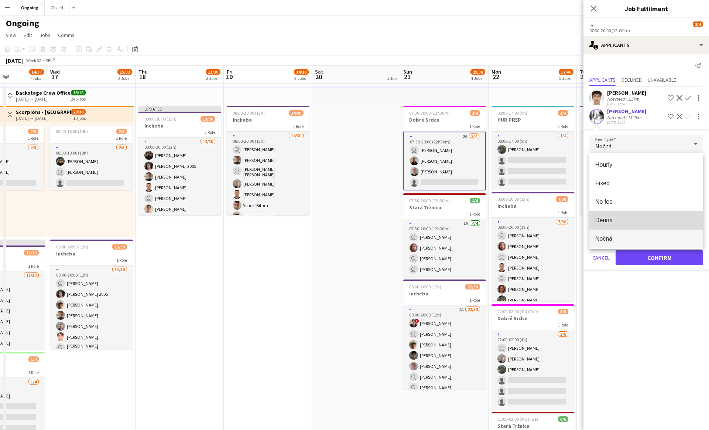
click at [350, 217] on span "Denná" at bounding box center [647, 220] width 102 height 7
type input "*****"
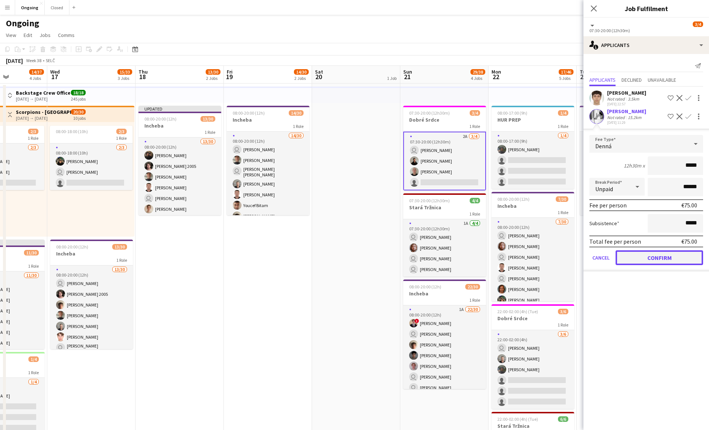
click at [350, 255] on button "Confirm" at bounding box center [660, 257] width 88 height 15
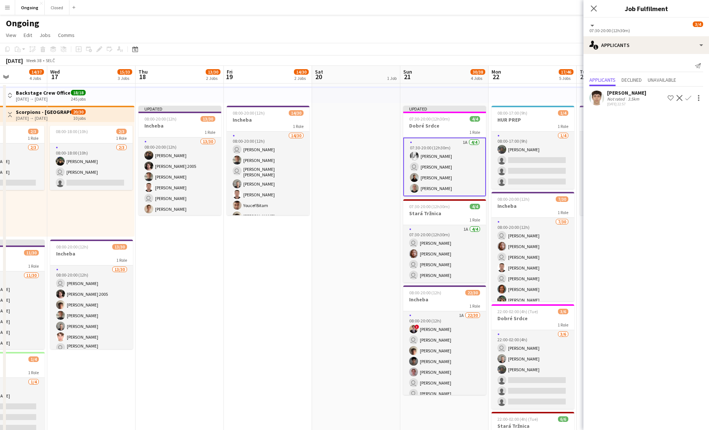
click at [350, 97] on app-icon "Shortlist crew" at bounding box center [671, 98] width 6 height 6
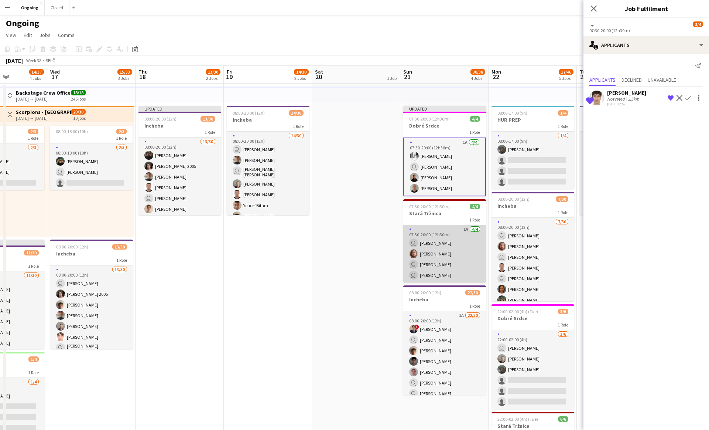
click at [350, 254] on app-card-role "1A [DATE] 07:30-20:00 (12h30m) user [PERSON_NAME] Cely [PERSON_NAME] user [PERS…" at bounding box center [444, 253] width 83 height 57
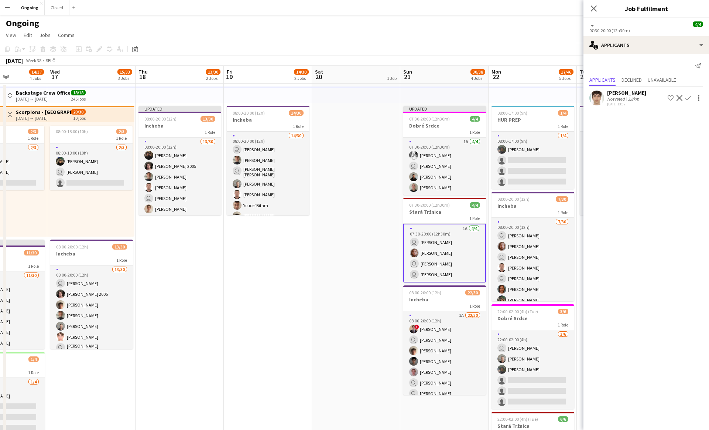
click at [350, 95] on app-icon "Shortlist crew" at bounding box center [671, 98] width 6 height 6
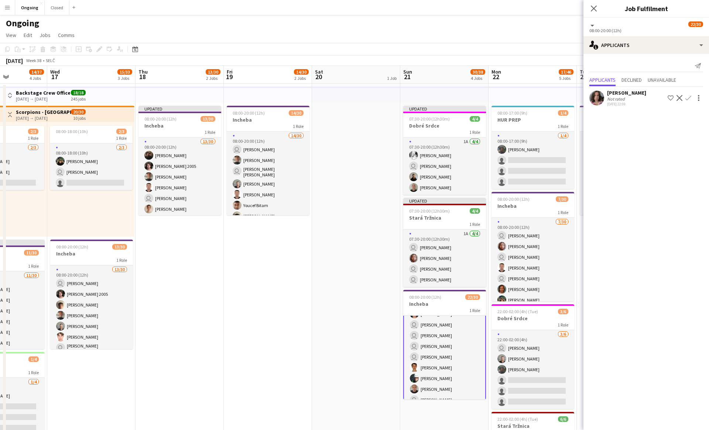
scroll to position [0, 0]
click at [350, 97] on app-icon "Confirm" at bounding box center [689, 98] width 6 height 6
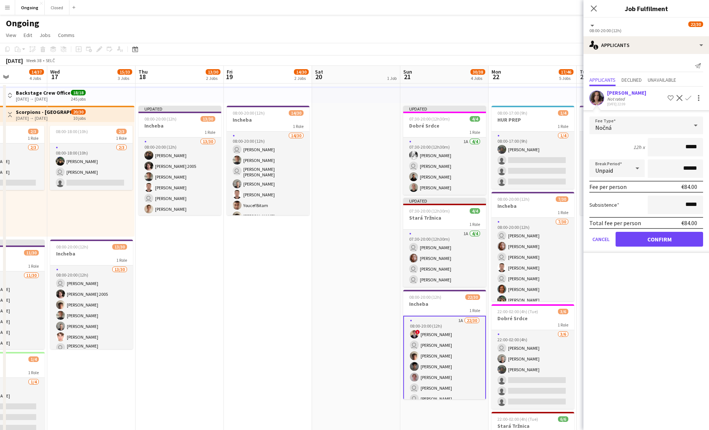
click at [350, 131] on div "Nočná" at bounding box center [639, 125] width 99 height 18
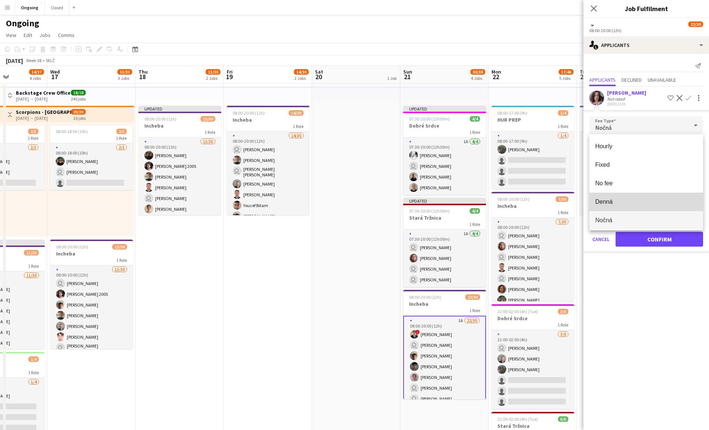
click at [350, 201] on span "Denná" at bounding box center [647, 201] width 102 height 7
type input "*****"
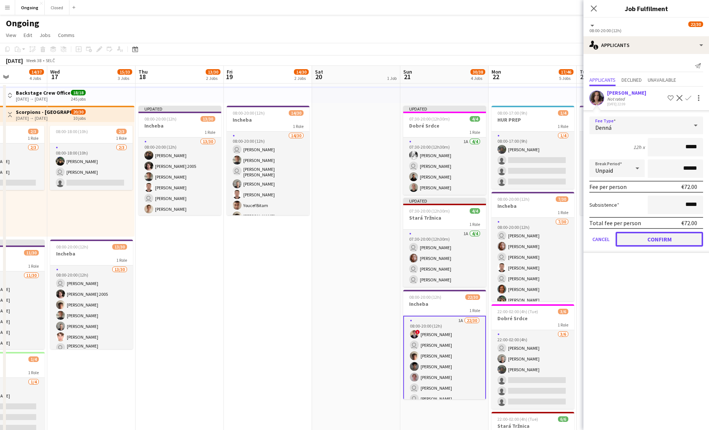
click at [350, 236] on button "Confirm" at bounding box center [660, 239] width 88 height 15
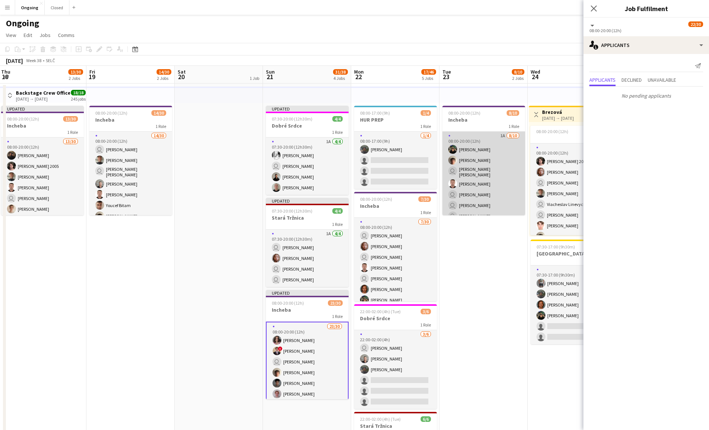
click at [350, 190] on app-card-role "1A [DATE] 08:00-20:00 (12h) [PERSON_NAME] [PERSON_NAME] user [PERSON_NAME] [PER…" at bounding box center [484, 194] width 83 height 124
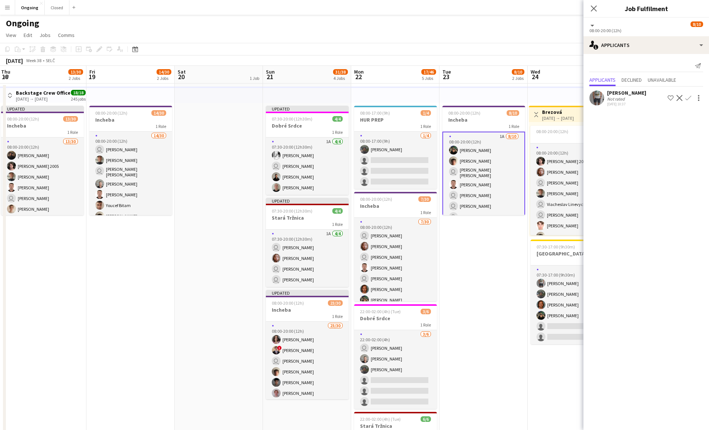
click at [350, 98] on app-icon "Confirm" at bounding box center [689, 98] width 6 height 6
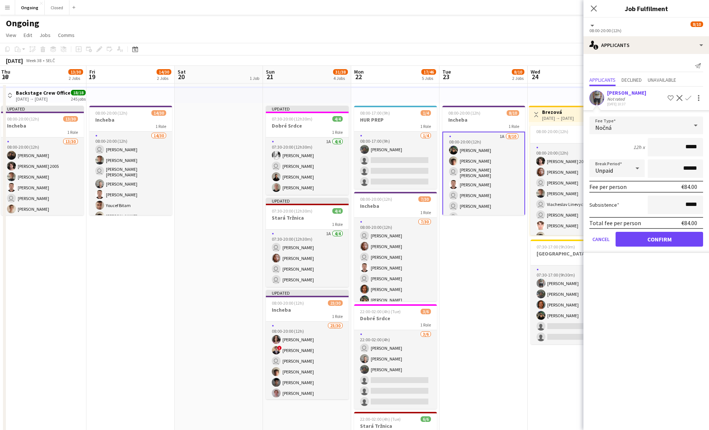
click at [350, 126] on div "Nočná" at bounding box center [639, 125] width 99 height 18
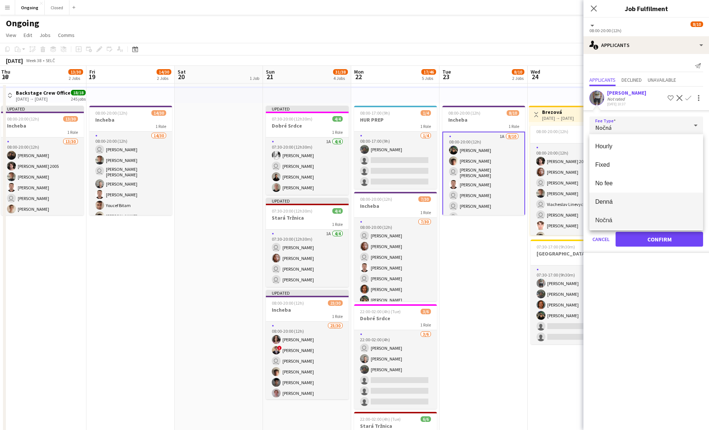
click at [350, 202] on span "Denná" at bounding box center [647, 201] width 102 height 7
type input "*****"
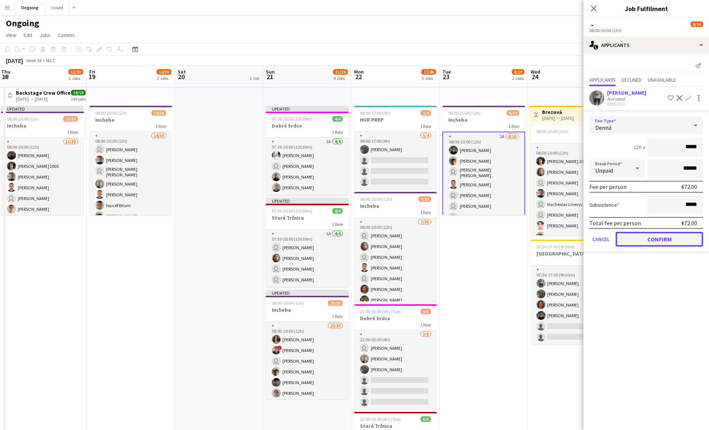
click at [350, 239] on button "Confirm" at bounding box center [660, 239] width 88 height 15
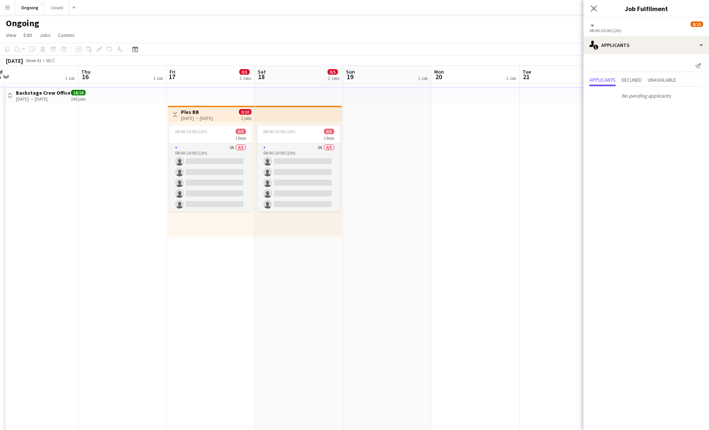
scroll to position [0, 375]
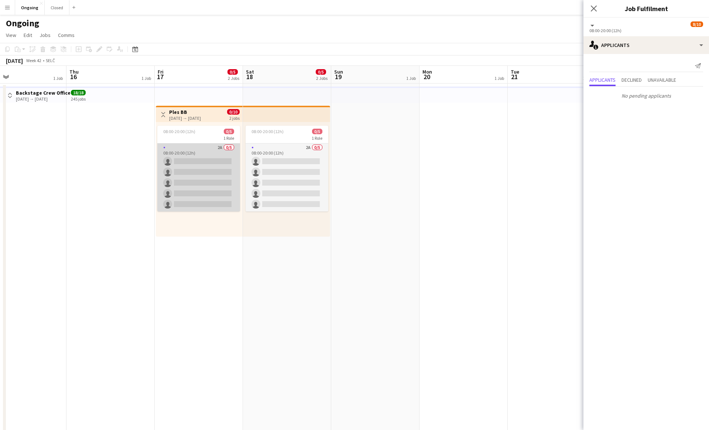
click at [208, 186] on app-card-role "2A 0/5 08:00-20:00 (12h) single-neutral-actions single-neutral-actions single-n…" at bounding box center [198, 177] width 83 height 68
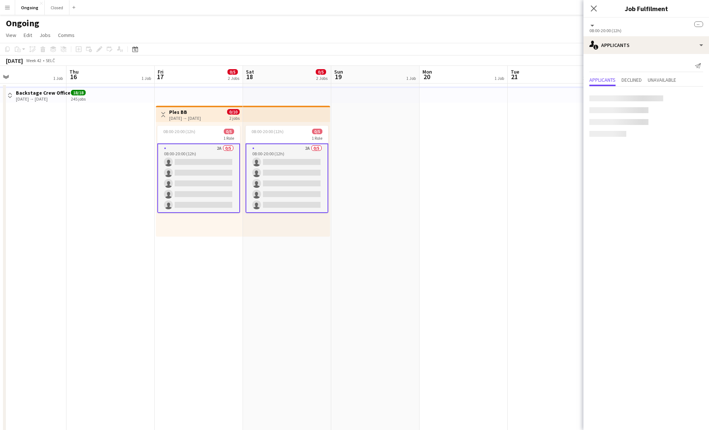
scroll to position [0, 375]
click at [350, 97] on app-icon "Confirm" at bounding box center [689, 98] width 6 height 6
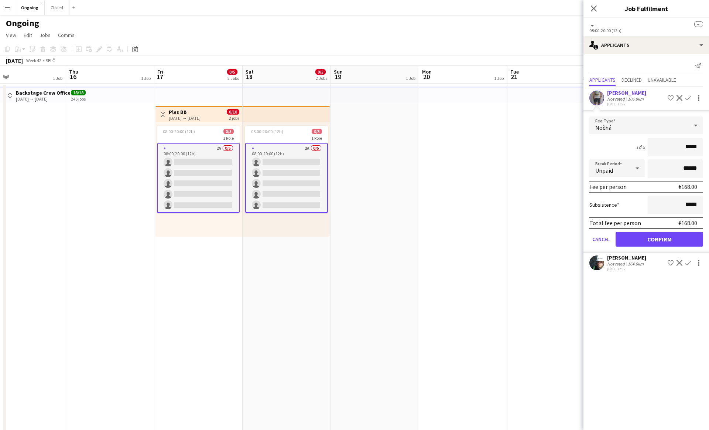
click at [350, 120] on div "Nočná" at bounding box center [639, 125] width 99 height 18
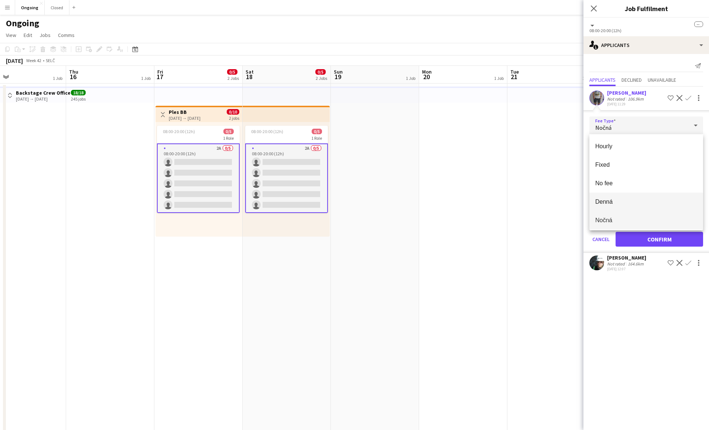
click at [350, 204] on span "Denná" at bounding box center [647, 201] width 102 height 7
type input "*****"
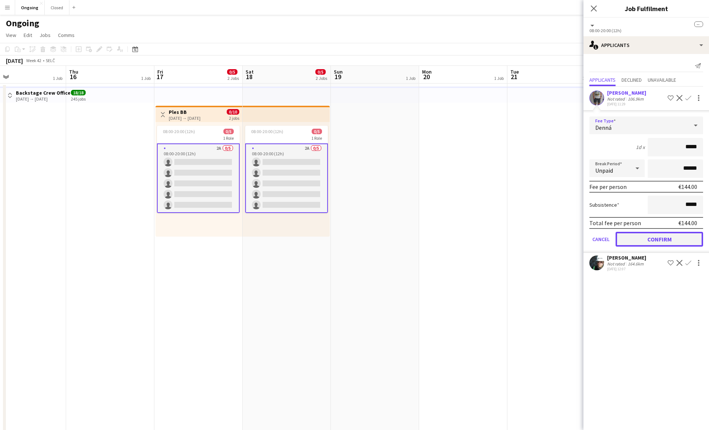
click at [350, 238] on button "Confirm" at bounding box center [660, 239] width 88 height 15
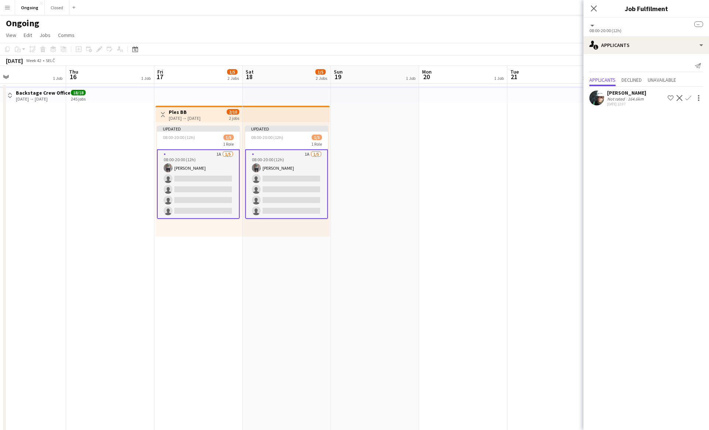
click at [350, 96] on app-icon "Confirm" at bounding box center [689, 98] width 6 height 6
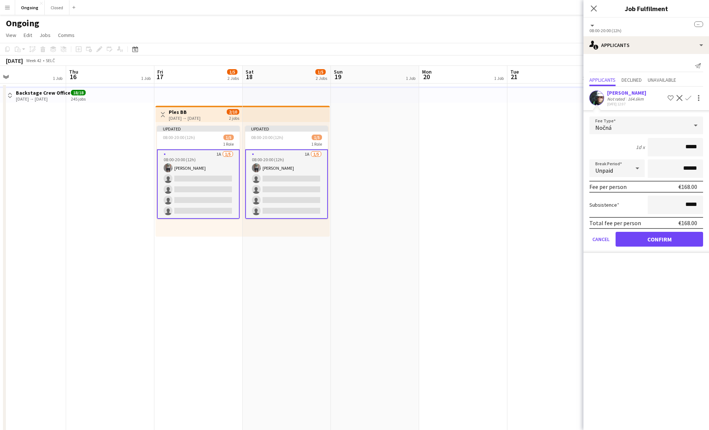
click at [350, 133] on div "Nočná" at bounding box center [639, 125] width 99 height 18
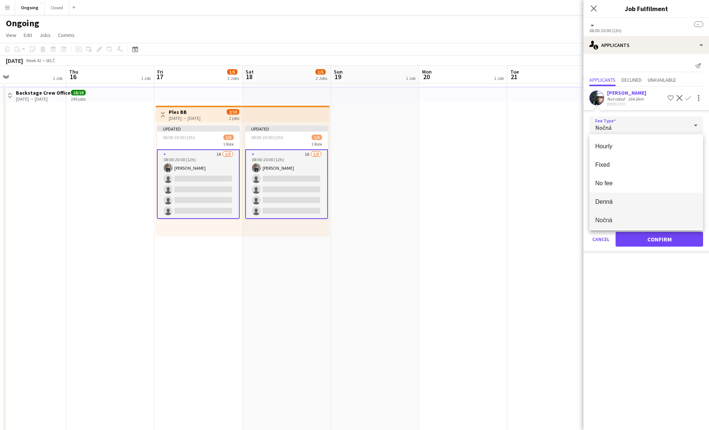
click at [350, 201] on span "Denná" at bounding box center [647, 201] width 102 height 7
type input "*****"
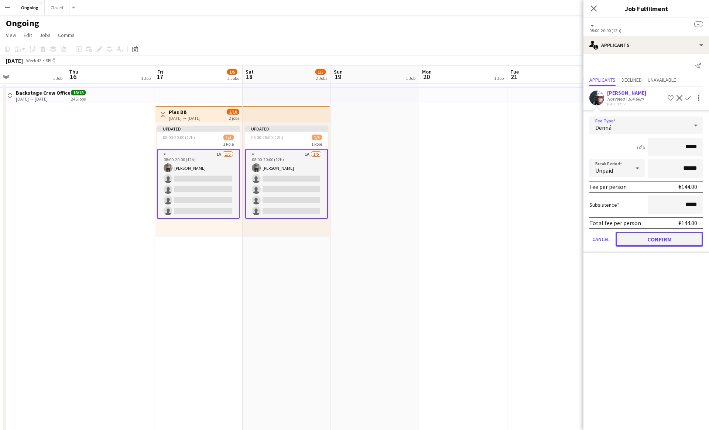
click at [350, 236] on button "Confirm" at bounding box center [660, 239] width 88 height 15
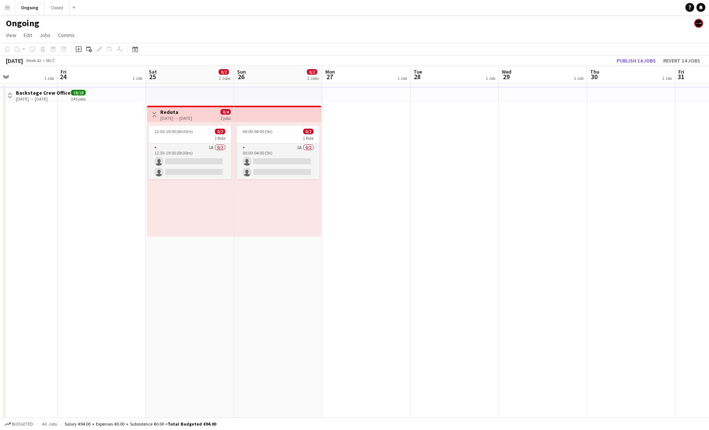
scroll to position [0, 209]
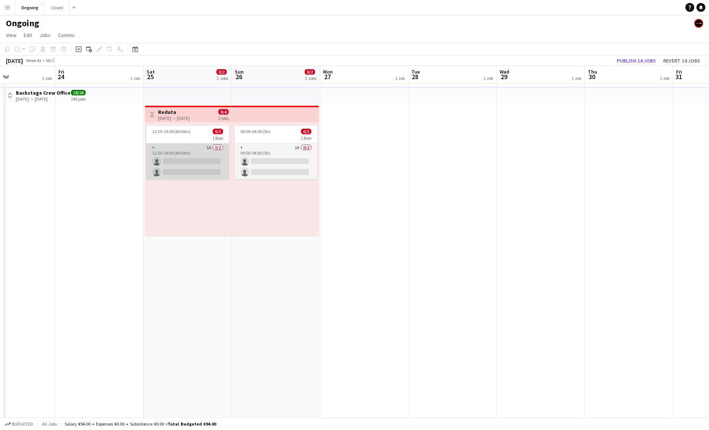
click at [208, 158] on app-card-role "1A 0/2 12:30-19:00 (6h30m) single-neutral-actions single-neutral-actions" at bounding box center [187, 161] width 83 height 36
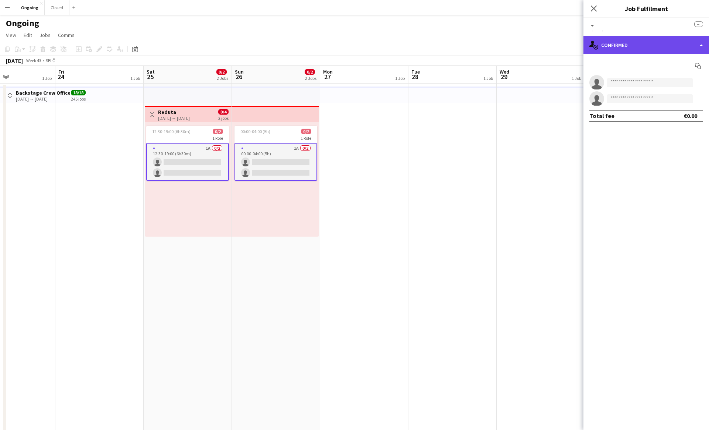
click at [350, 40] on div "single-neutral-actions-check-2 Confirmed" at bounding box center [647, 45] width 126 height 18
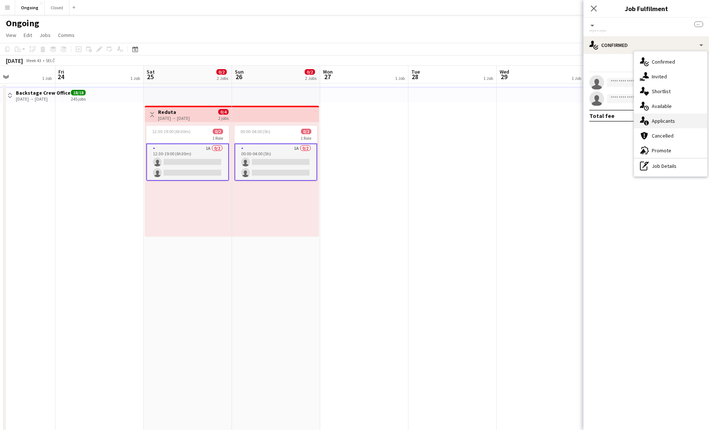
click at [350, 122] on span "Applicants" at bounding box center [663, 120] width 23 height 7
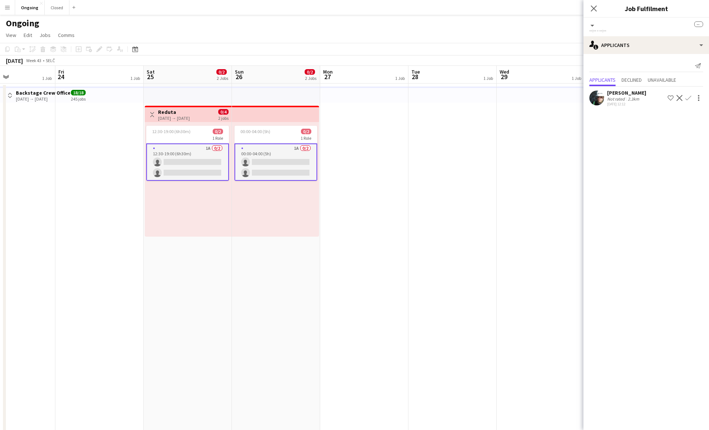
click at [350, 96] on app-icon "Shortlist crew" at bounding box center [671, 98] width 6 height 6
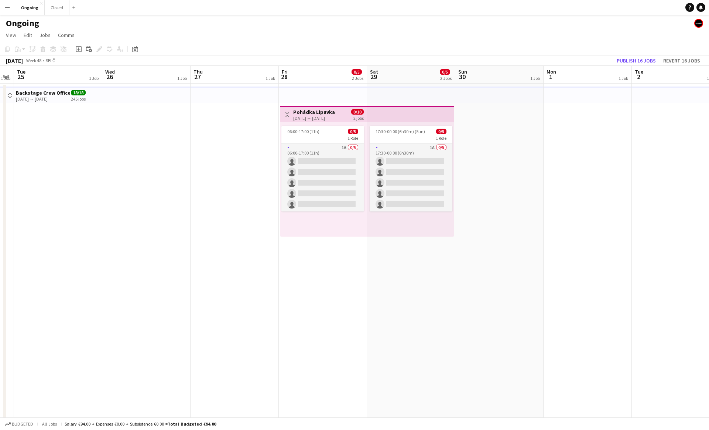
scroll to position [0, 162]
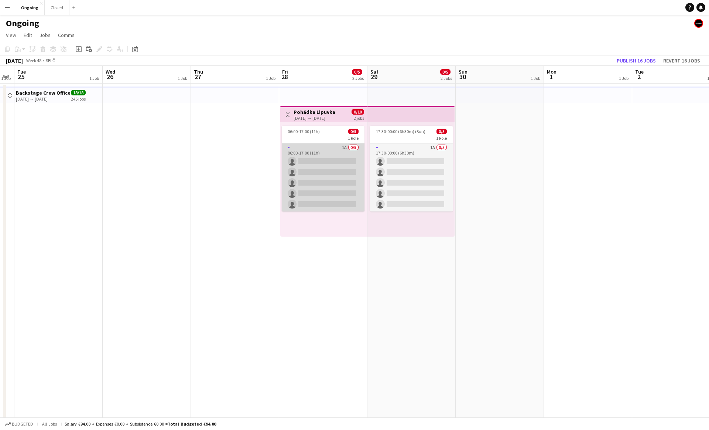
click at [336, 184] on app-card-role "1A 0/5 06:00-17:00 (11h) single-neutral-actions single-neutral-actions single-n…" at bounding box center [323, 177] width 83 height 68
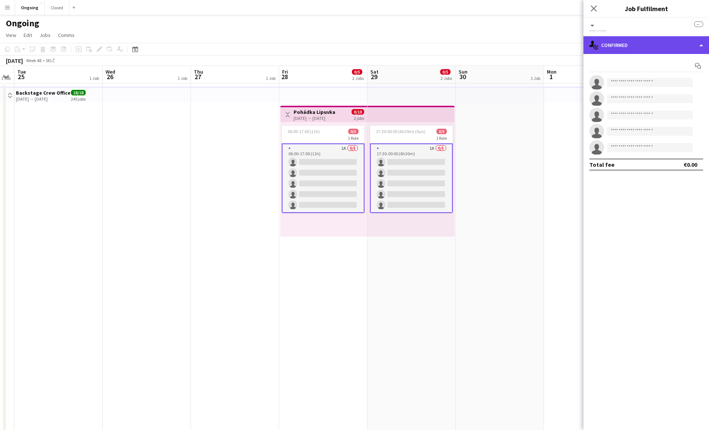
click at [350, 42] on div "single-neutral-actions-check-2 Confirmed" at bounding box center [647, 45] width 126 height 18
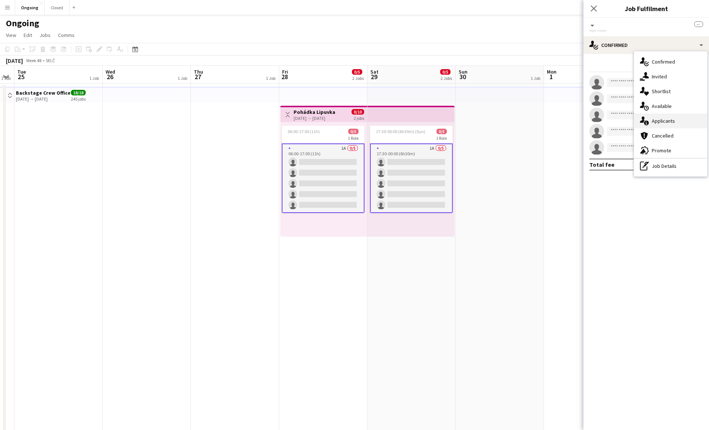
click at [350, 122] on span "Applicants" at bounding box center [663, 120] width 23 height 7
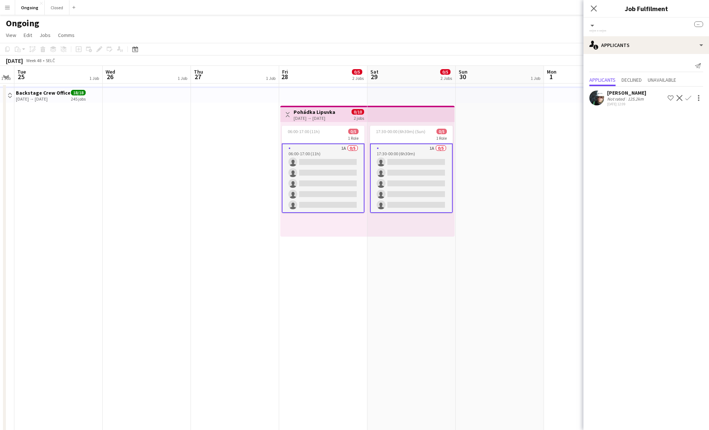
click at [350, 96] on app-icon "Shortlist crew" at bounding box center [671, 98] width 6 height 6
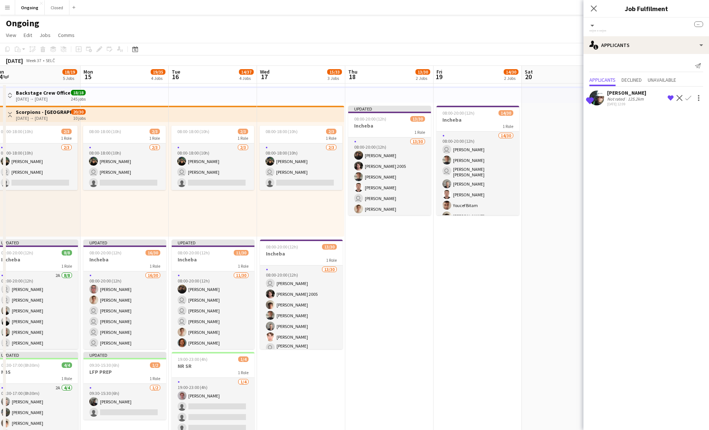
scroll to position [0, 184]
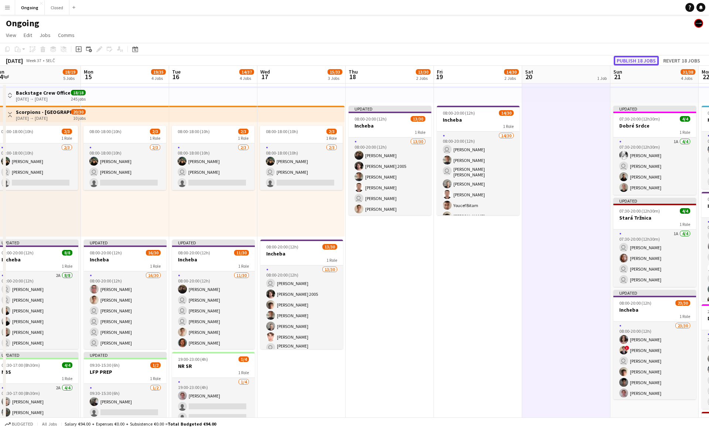
click at [350, 60] on button "Publish 18 jobs" at bounding box center [636, 61] width 45 height 10
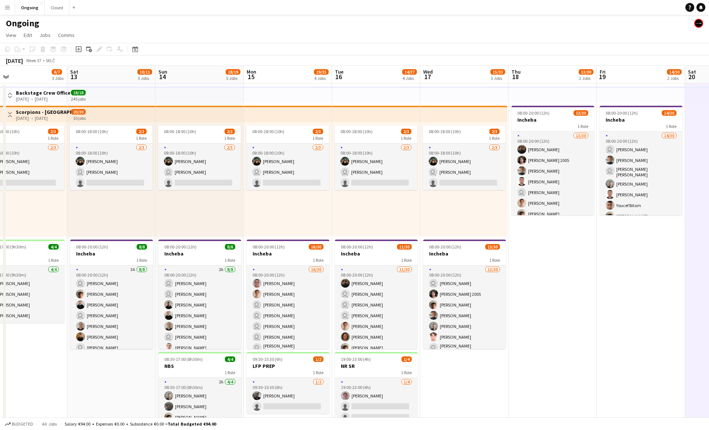
scroll to position [0, 379]
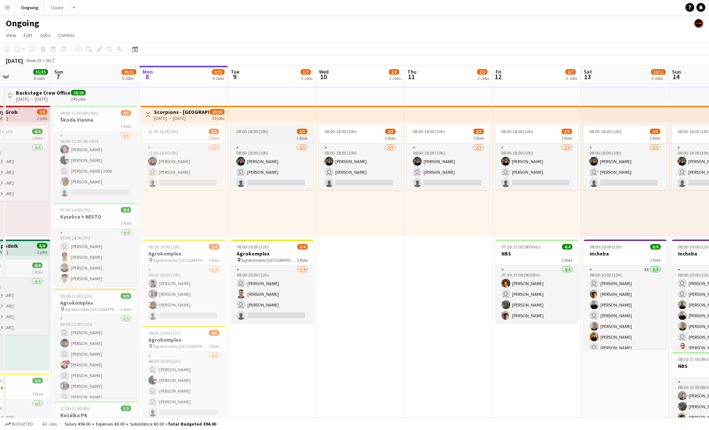
scroll to position [0, 224]
